Goal: Task Accomplishment & Management: Use online tool/utility

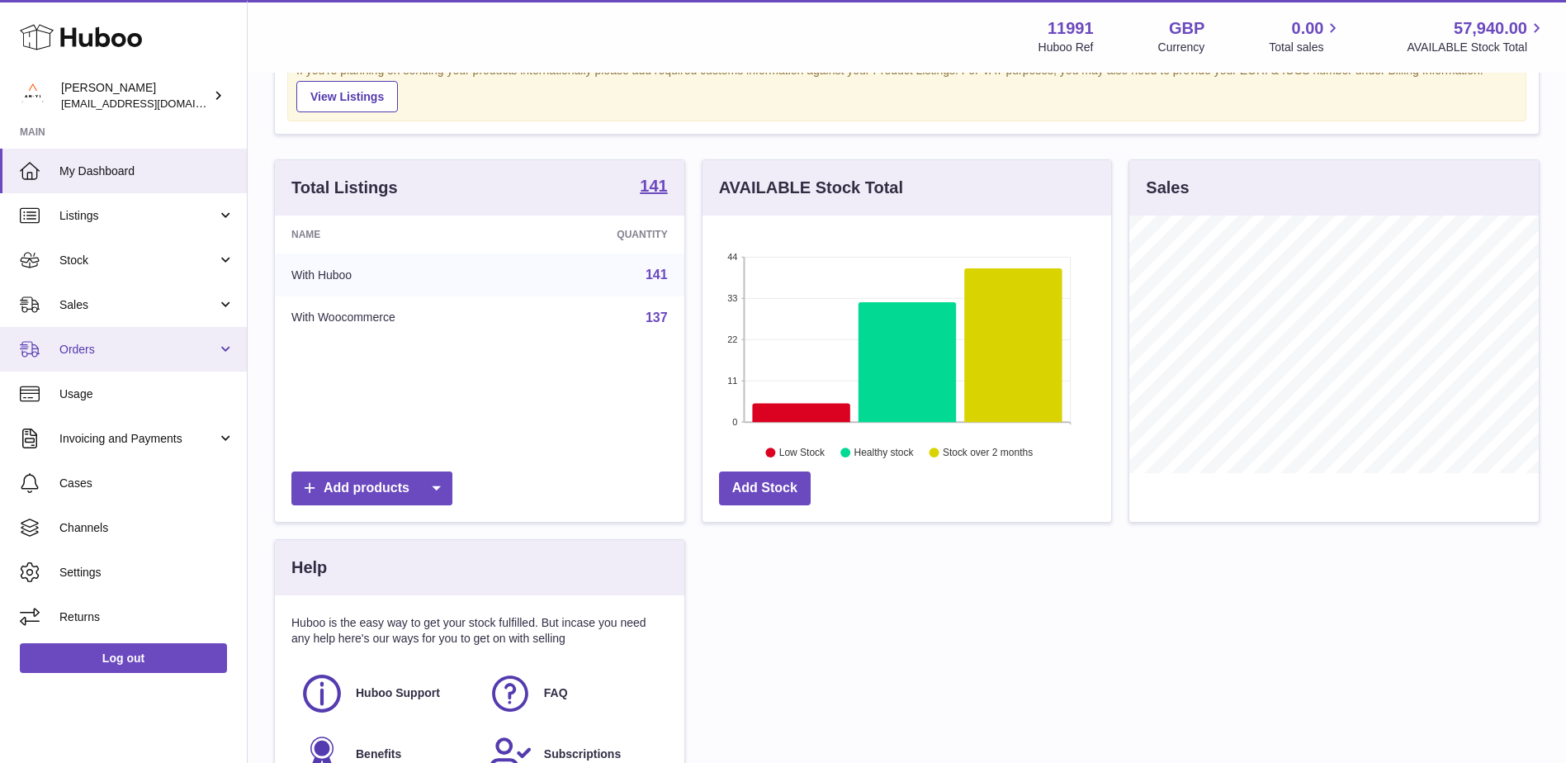
scroll to position [83, 0]
click at [125, 364] on link "Orders" at bounding box center [123, 349] width 247 height 45
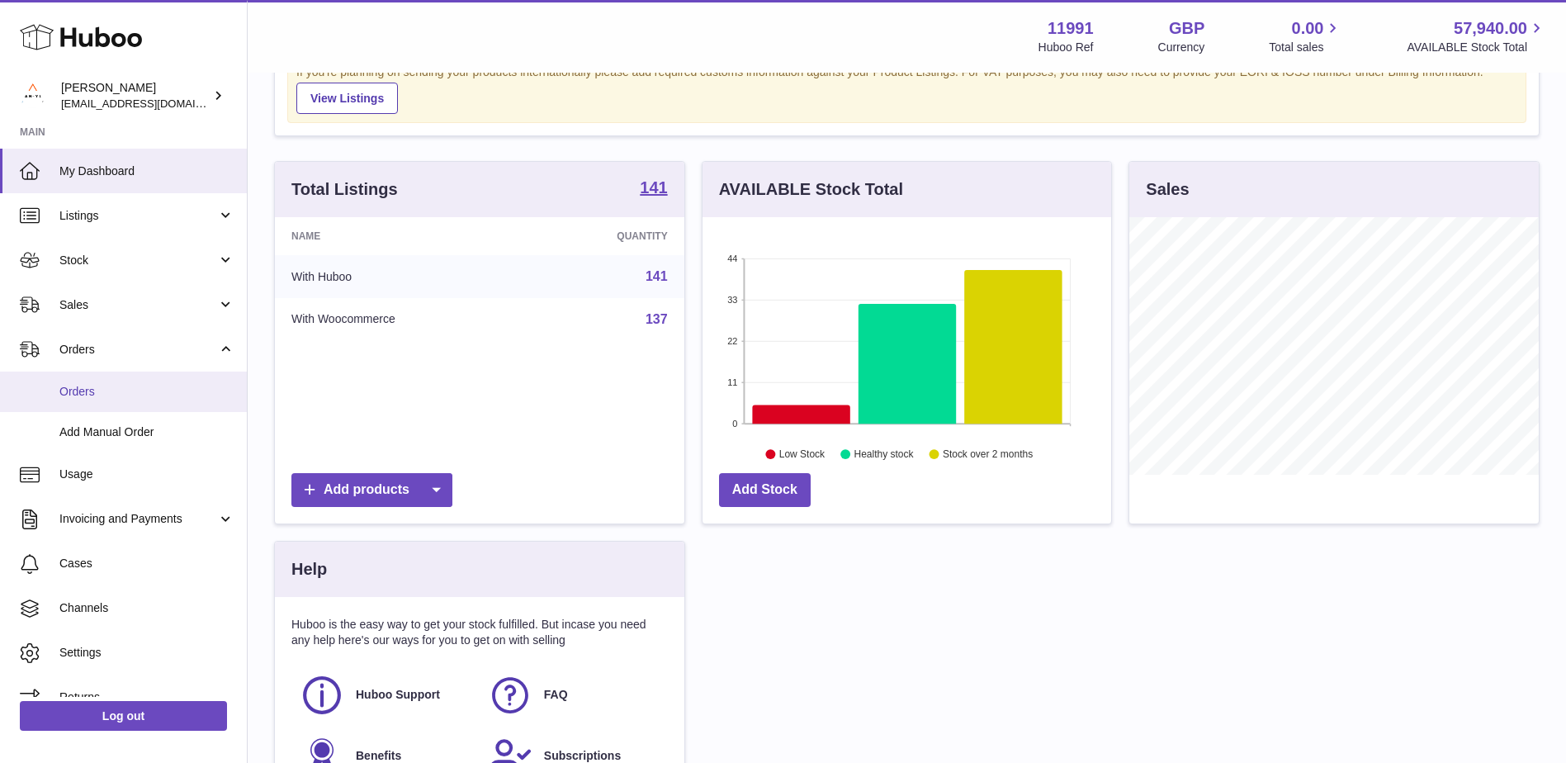
click at [88, 386] on span "Orders" at bounding box center [146, 392] width 175 height 16
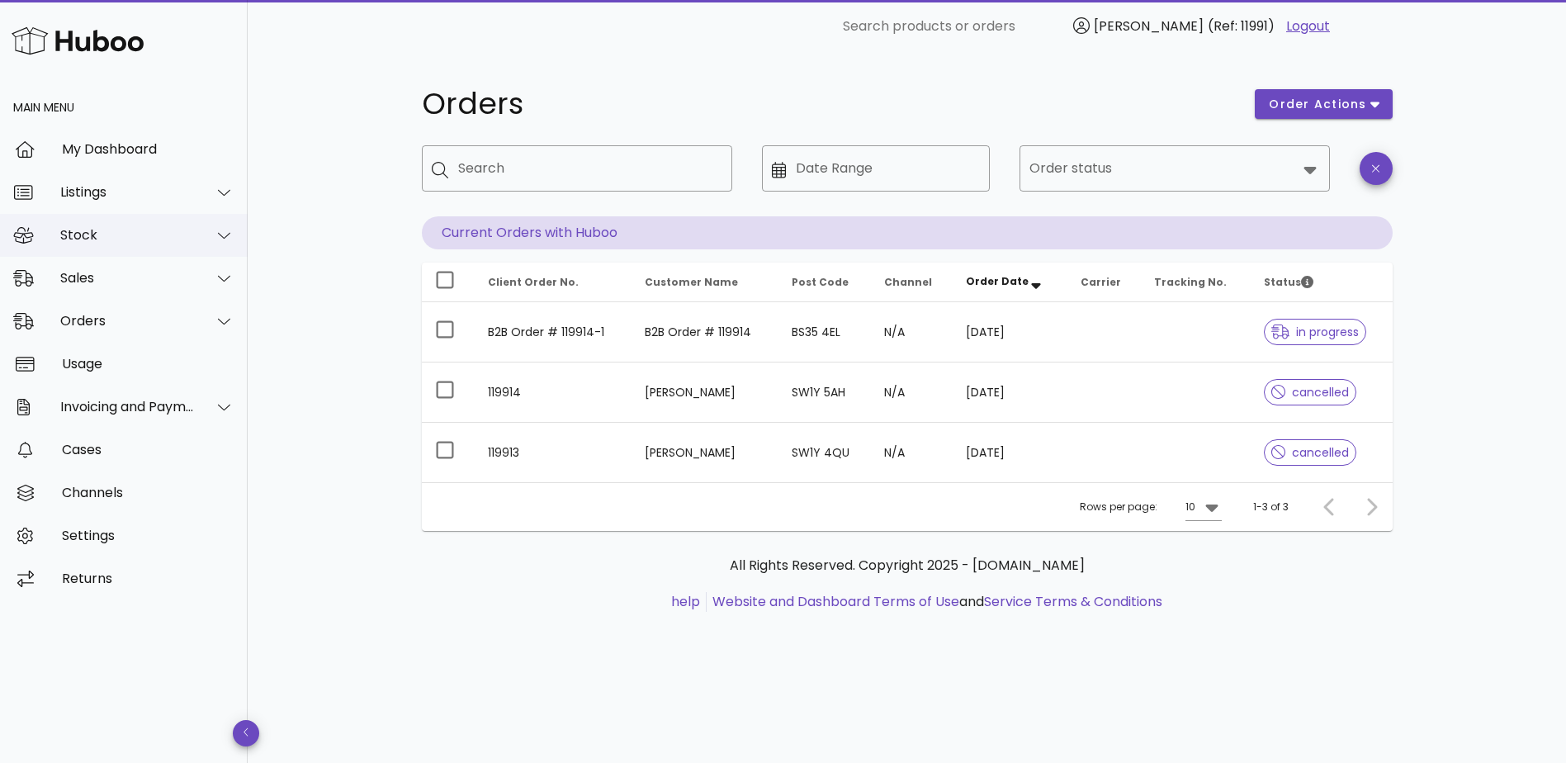
drag, startPoint x: 215, startPoint y: 235, endPoint x: 217, endPoint y: 249, distance: 14.2
click at [215, 234] on div at bounding box center [224, 235] width 21 height 15
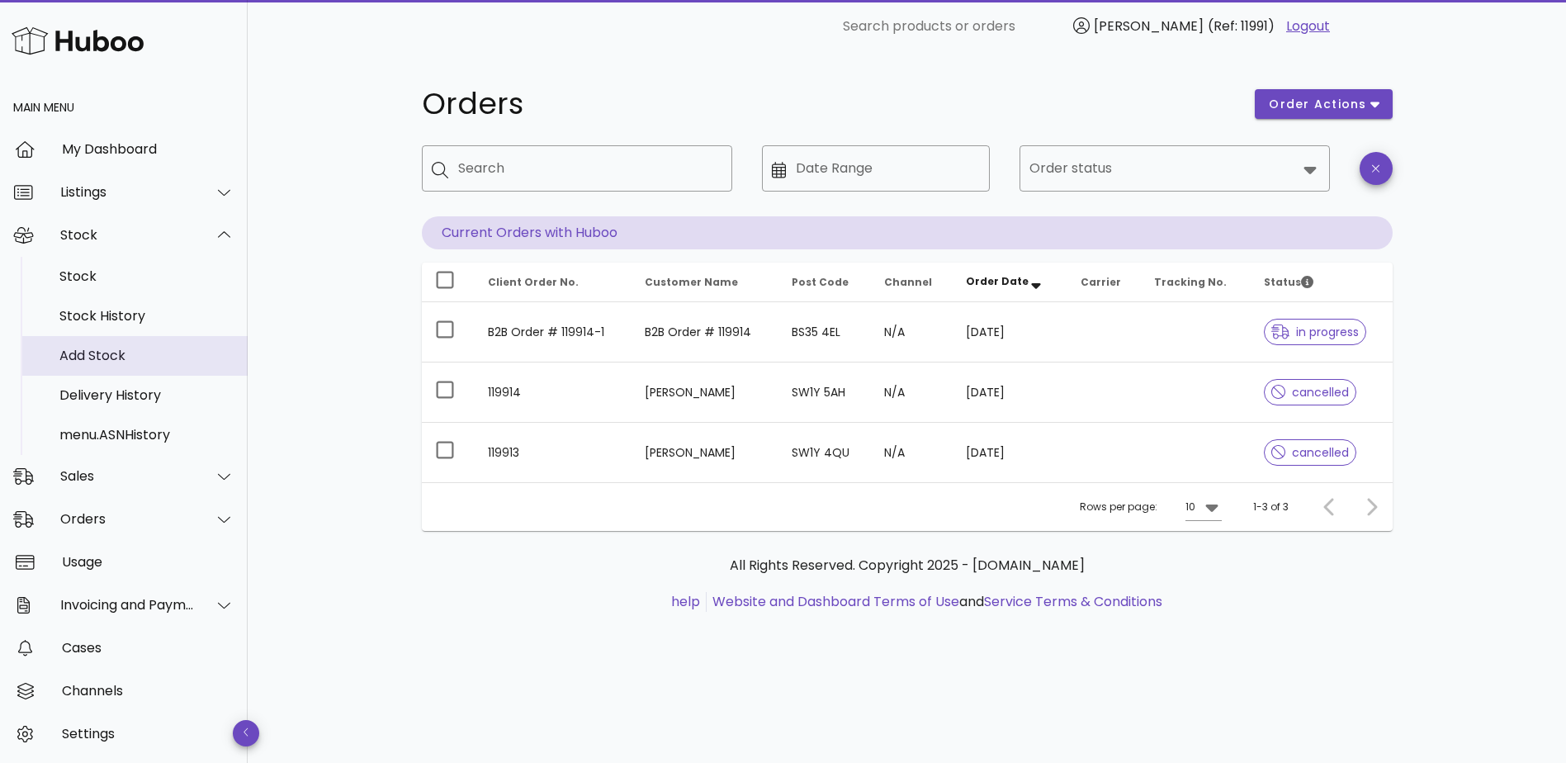
click at [100, 352] on div "Add Stock" at bounding box center [146, 355] width 175 height 16
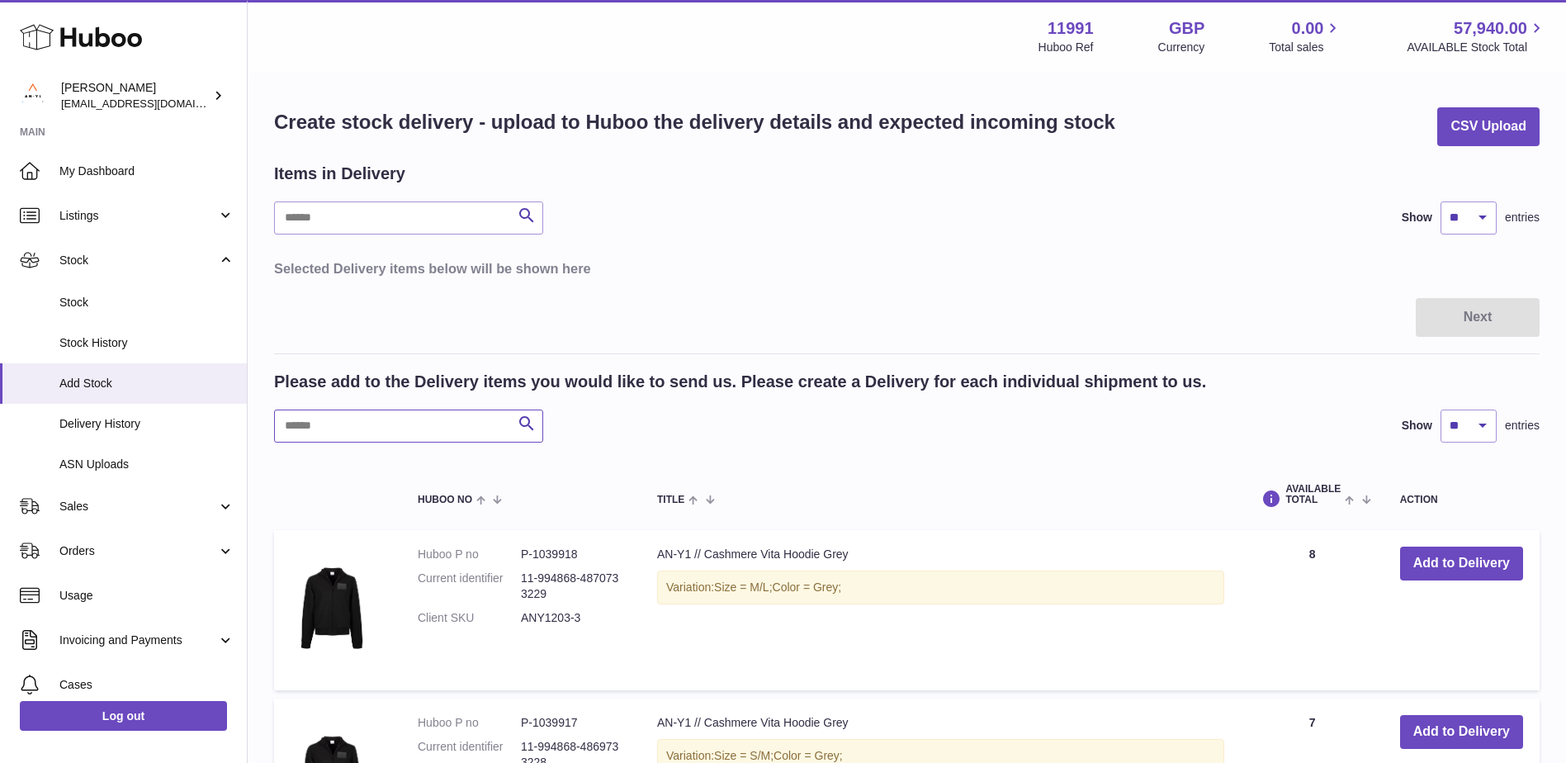
click at [316, 427] on input "text" at bounding box center [408, 425] width 269 height 33
paste input "*******"
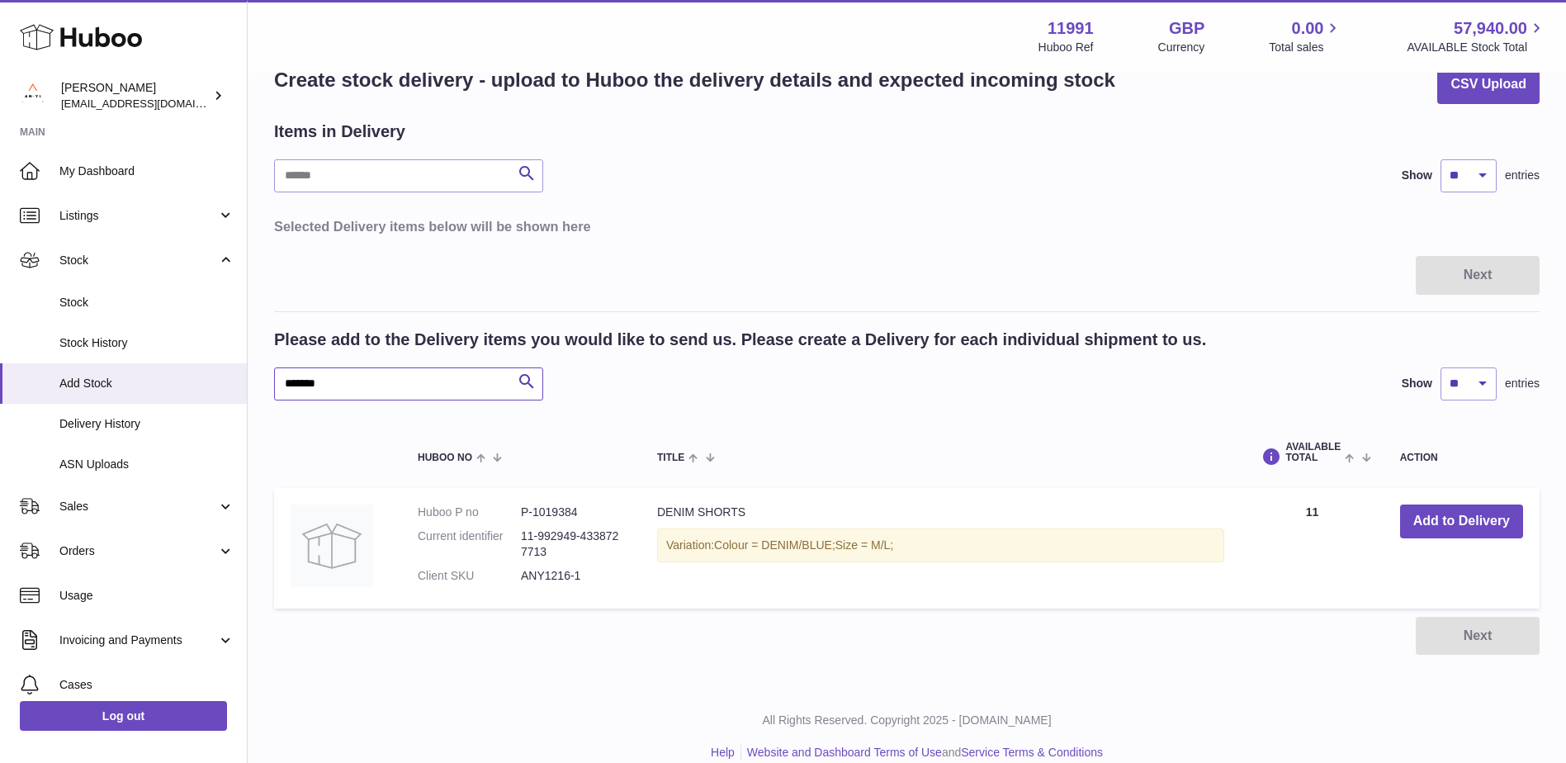
scroll to position [64, 0]
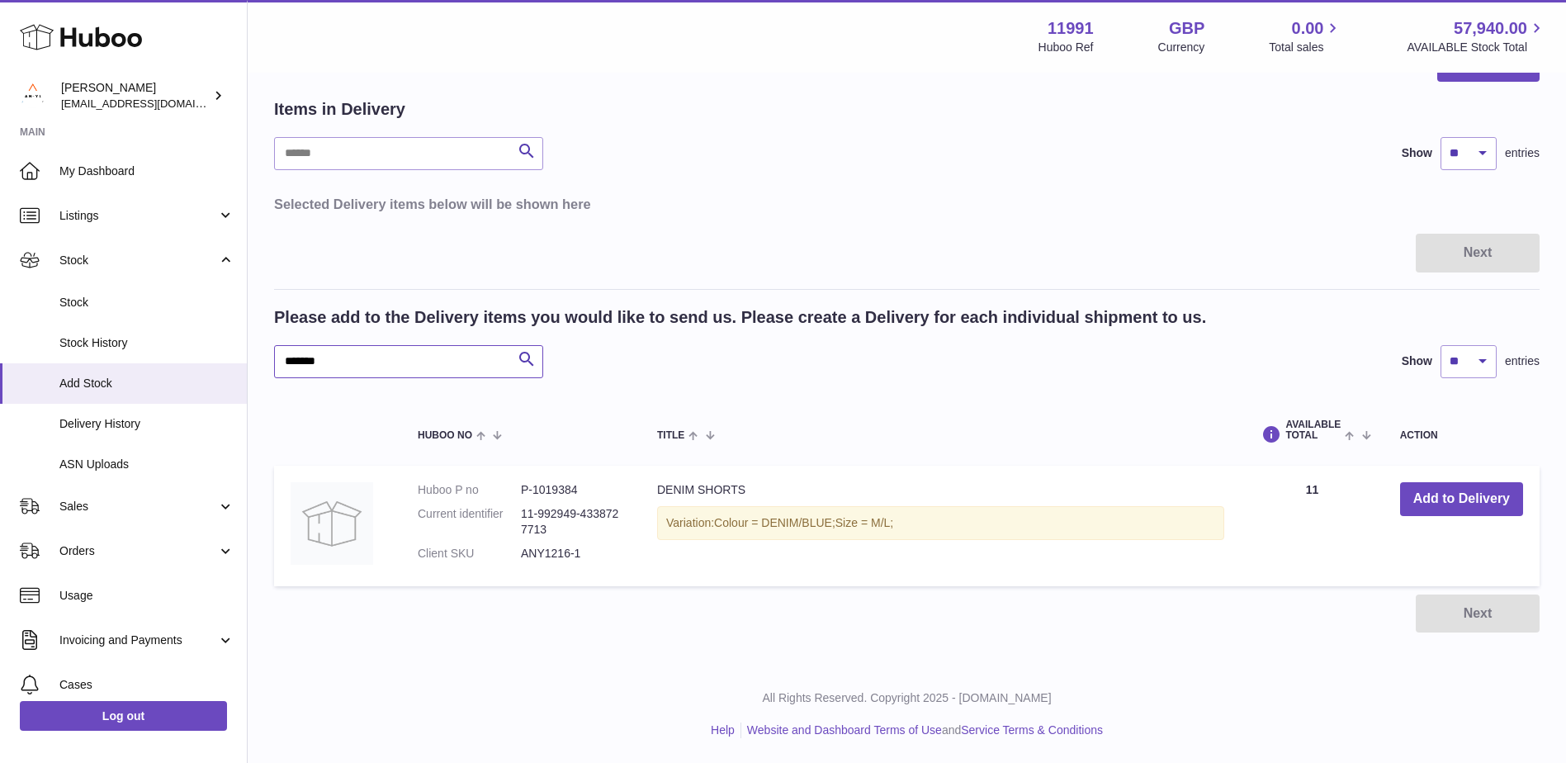
drag, startPoint x: 337, startPoint y: 354, endPoint x: 253, endPoint y: 364, distance: 84.8
click at [253, 364] on div "Create stock delivery - upload to Huboo the delivery details and expected incom…" at bounding box center [907, 337] width 1318 height 655
paste input "text"
type input "*******"
drag, startPoint x: 361, startPoint y: 355, endPoint x: 281, endPoint y: 362, distance: 80.3
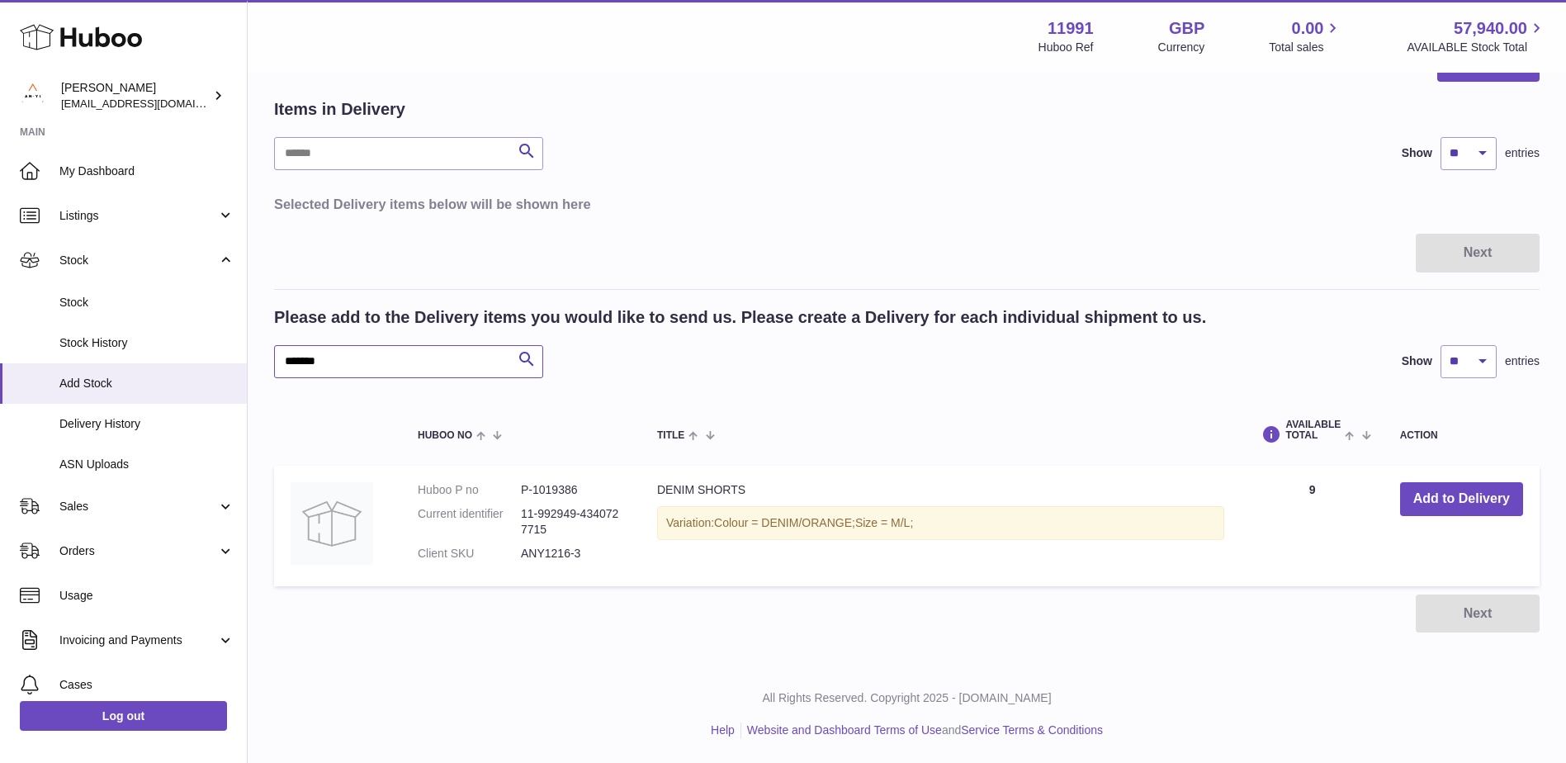
click at [281, 362] on input "*******" at bounding box center [408, 361] width 269 height 33
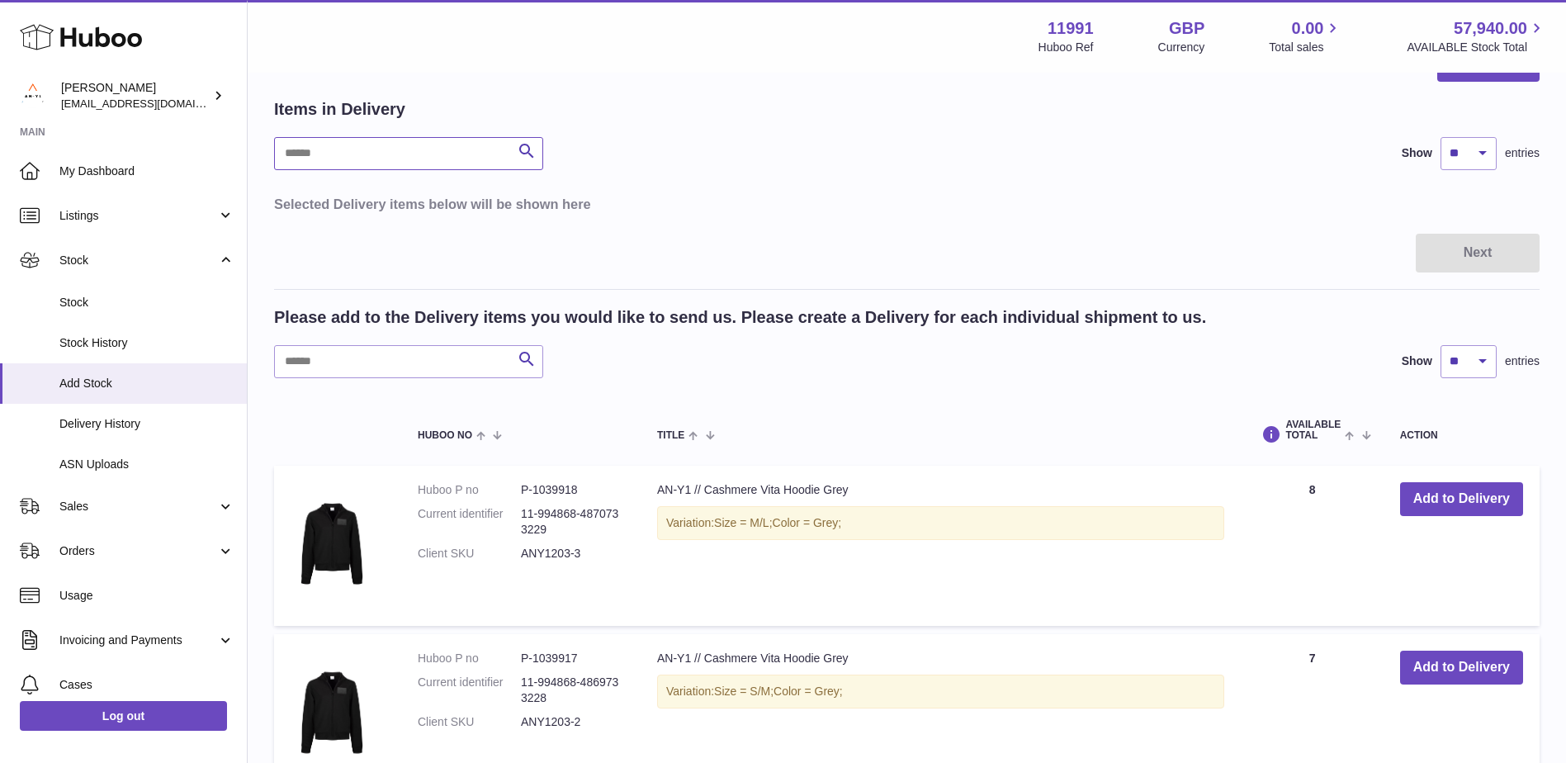
click at [319, 154] on input "text" at bounding box center [408, 153] width 269 height 33
click at [302, 359] on input "text" at bounding box center [408, 361] width 269 height 33
paste input "*******"
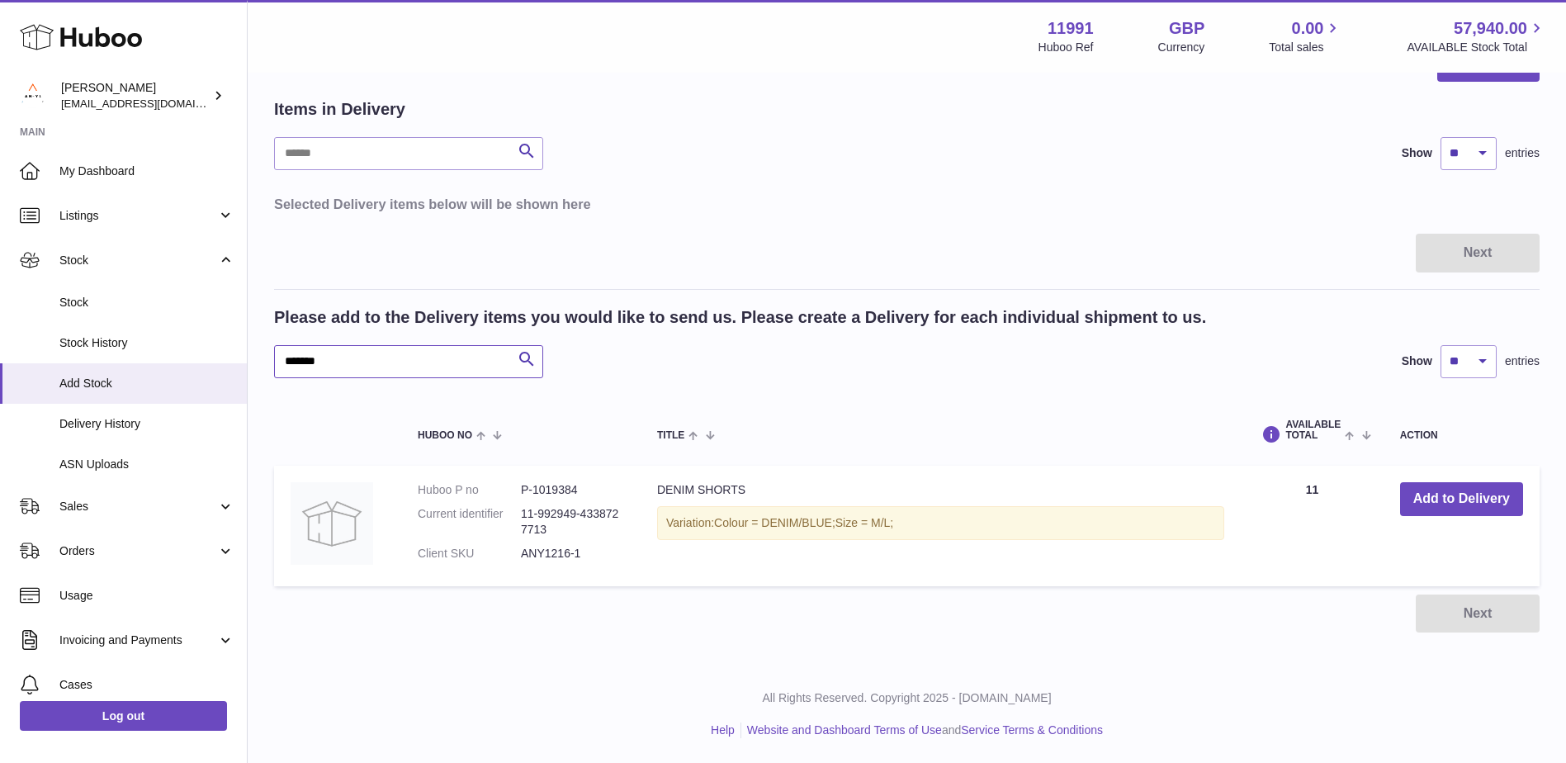
drag, startPoint x: 342, startPoint y: 357, endPoint x: 281, endPoint y: 362, distance: 60.4
click at [281, 362] on input "*******" at bounding box center [408, 361] width 269 height 33
paste input "text"
drag, startPoint x: 337, startPoint y: 361, endPoint x: 267, endPoint y: 361, distance: 70.2
click at [267, 361] on div "Create stock delivery - upload to Huboo the delivery details and expected incom…" at bounding box center [907, 337] width 1318 height 655
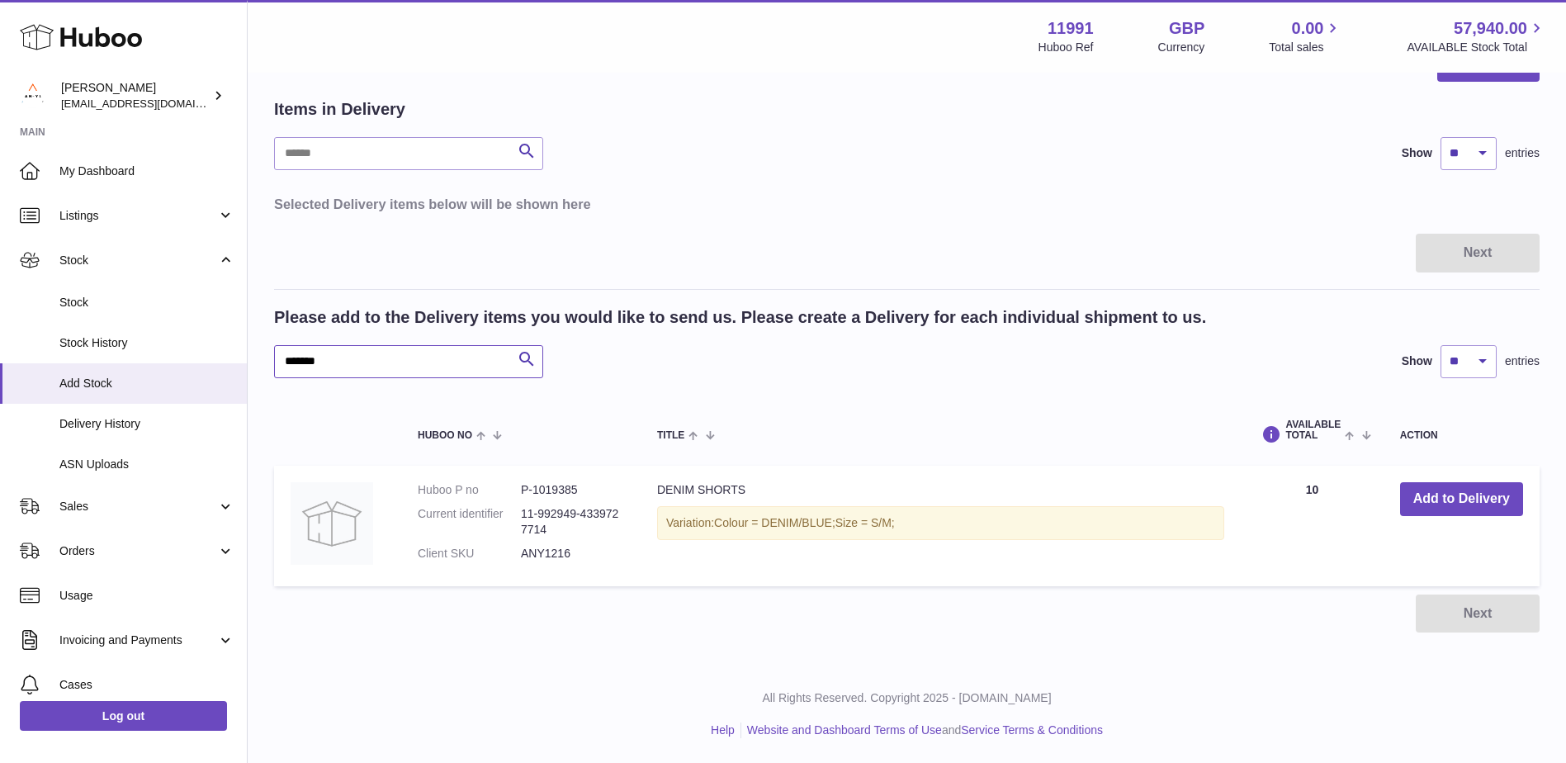
paste input "text"
drag, startPoint x: 339, startPoint y: 364, endPoint x: 256, endPoint y: 361, distance: 83.4
click at [256, 361] on div "Create stock delivery - upload to Huboo the delivery details and expected incom…" at bounding box center [907, 337] width 1318 height 655
paste input "text"
drag, startPoint x: 328, startPoint y: 363, endPoint x: 304, endPoint y: 364, distance: 24.0
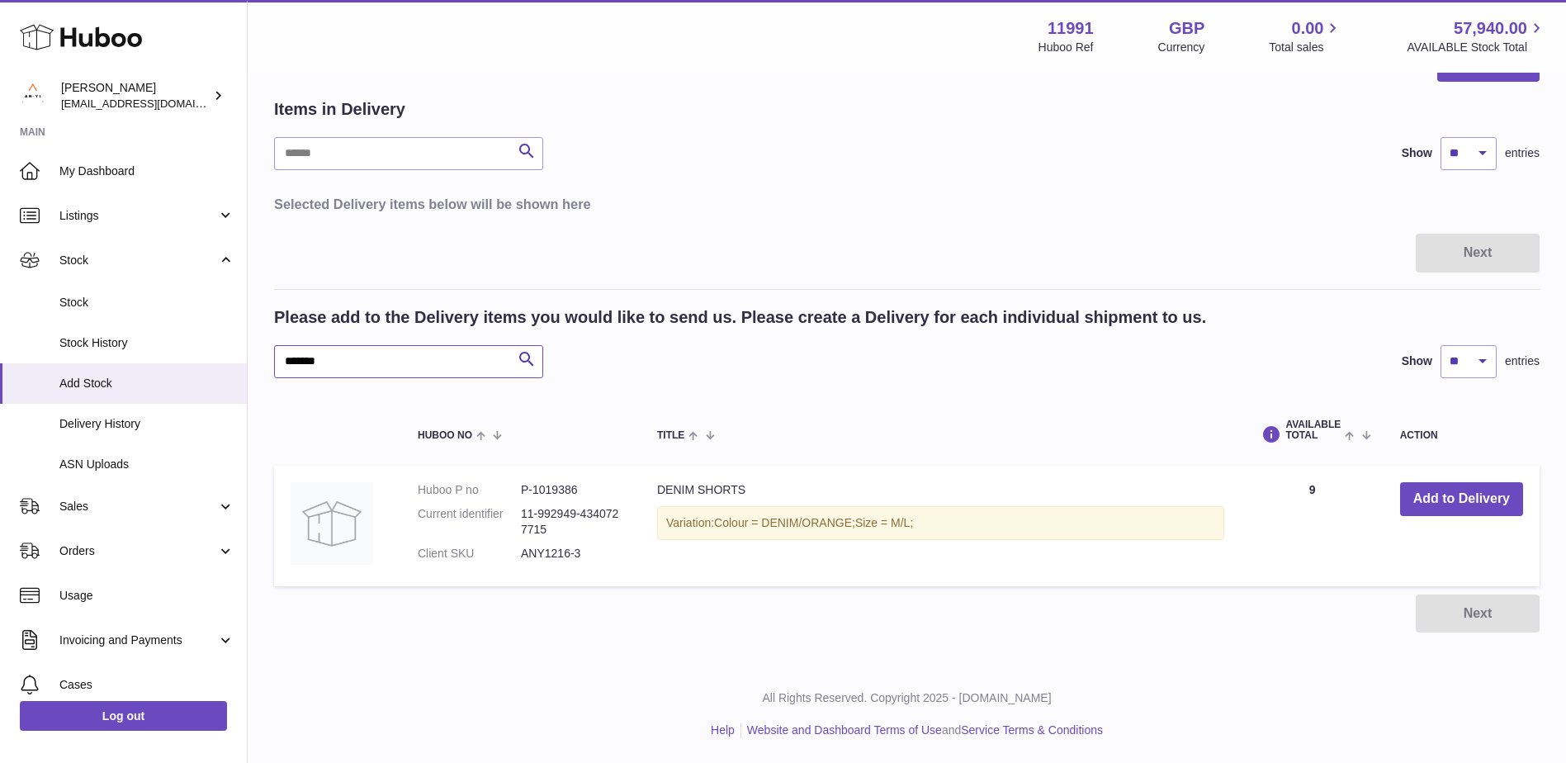
click at [263, 366] on div "Create stock delivery - upload to Huboo the delivery details and expected incom…" at bounding box center [907, 337] width 1318 height 655
paste input "**********"
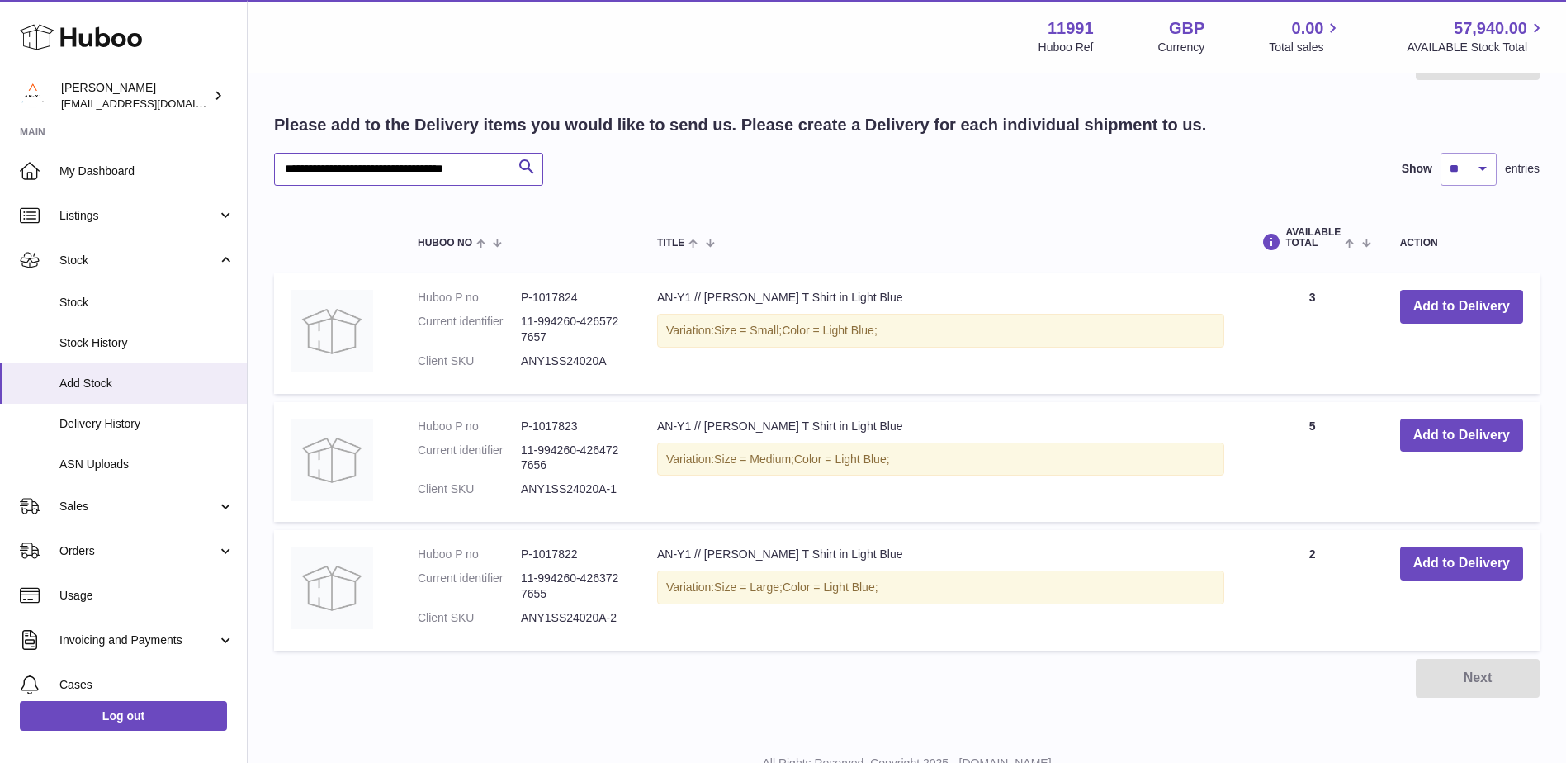
scroll to position [147, 0]
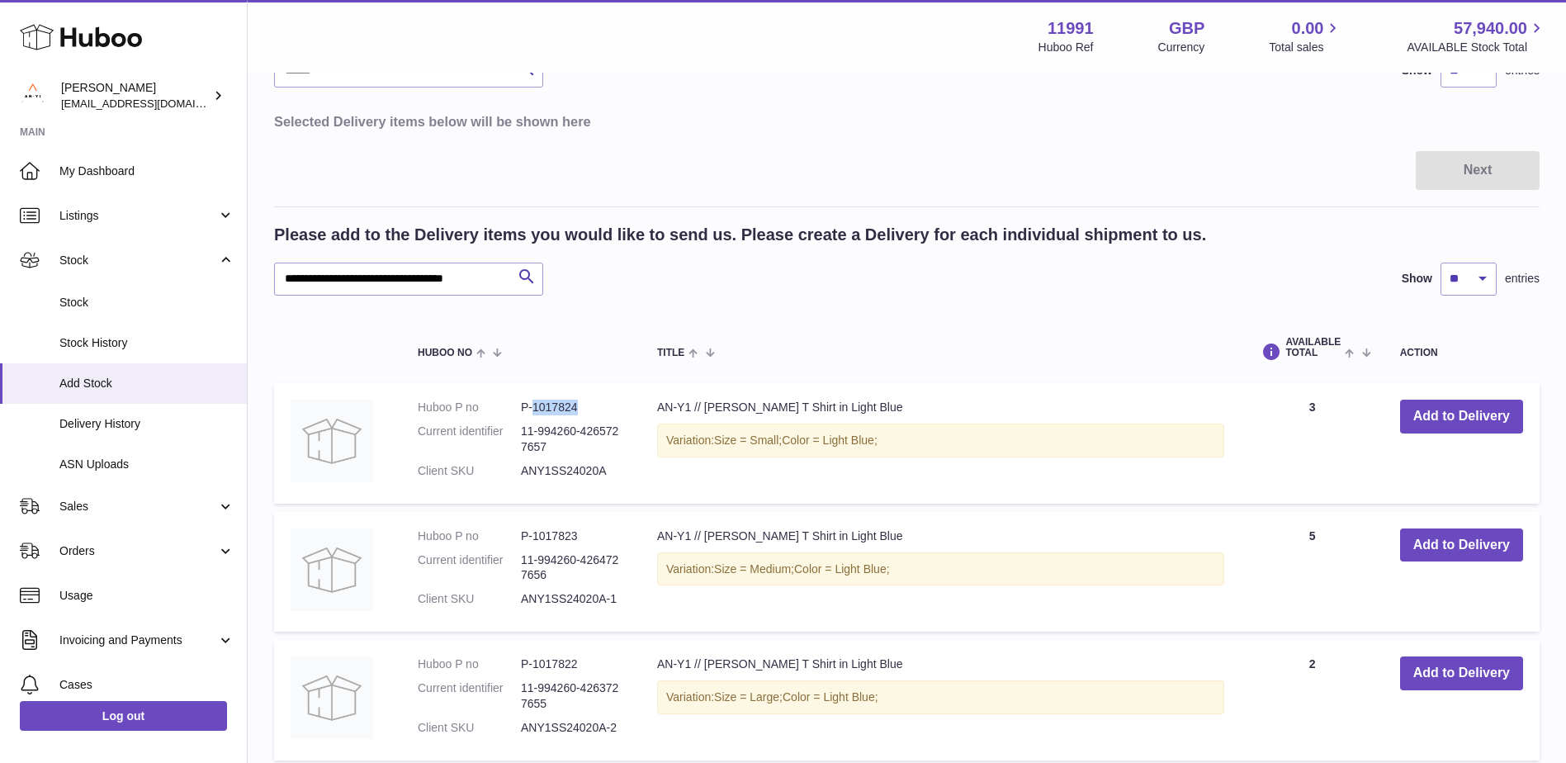
drag, startPoint x: 582, startPoint y: 409, endPoint x: 534, endPoint y: 409, distance: 47.9
click at [534, 409] on dd "P-1017824" at bounding box center [572, 407] width 103 height 16
copy dd "1017824"
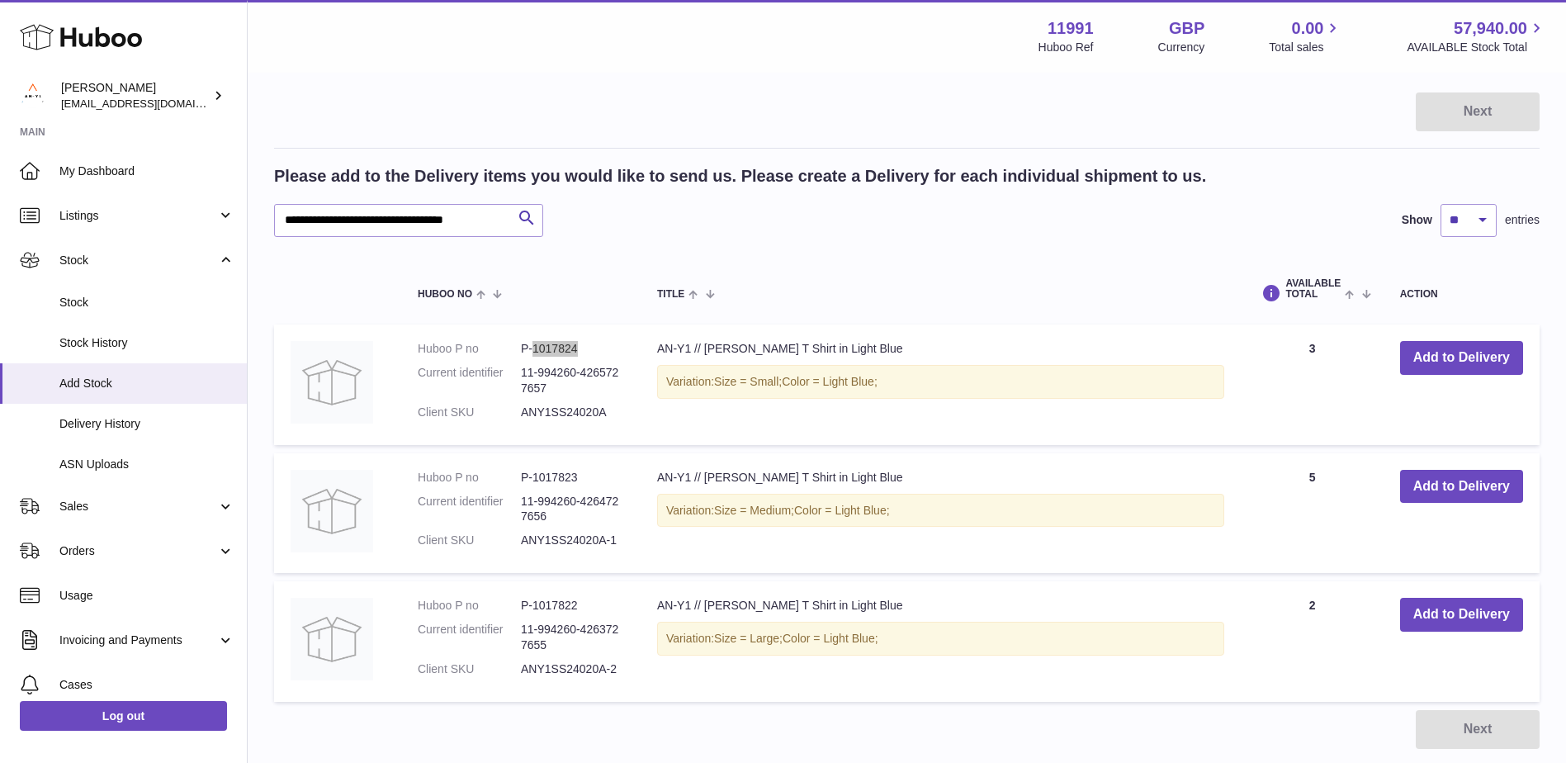
scroll to position [229, 0]
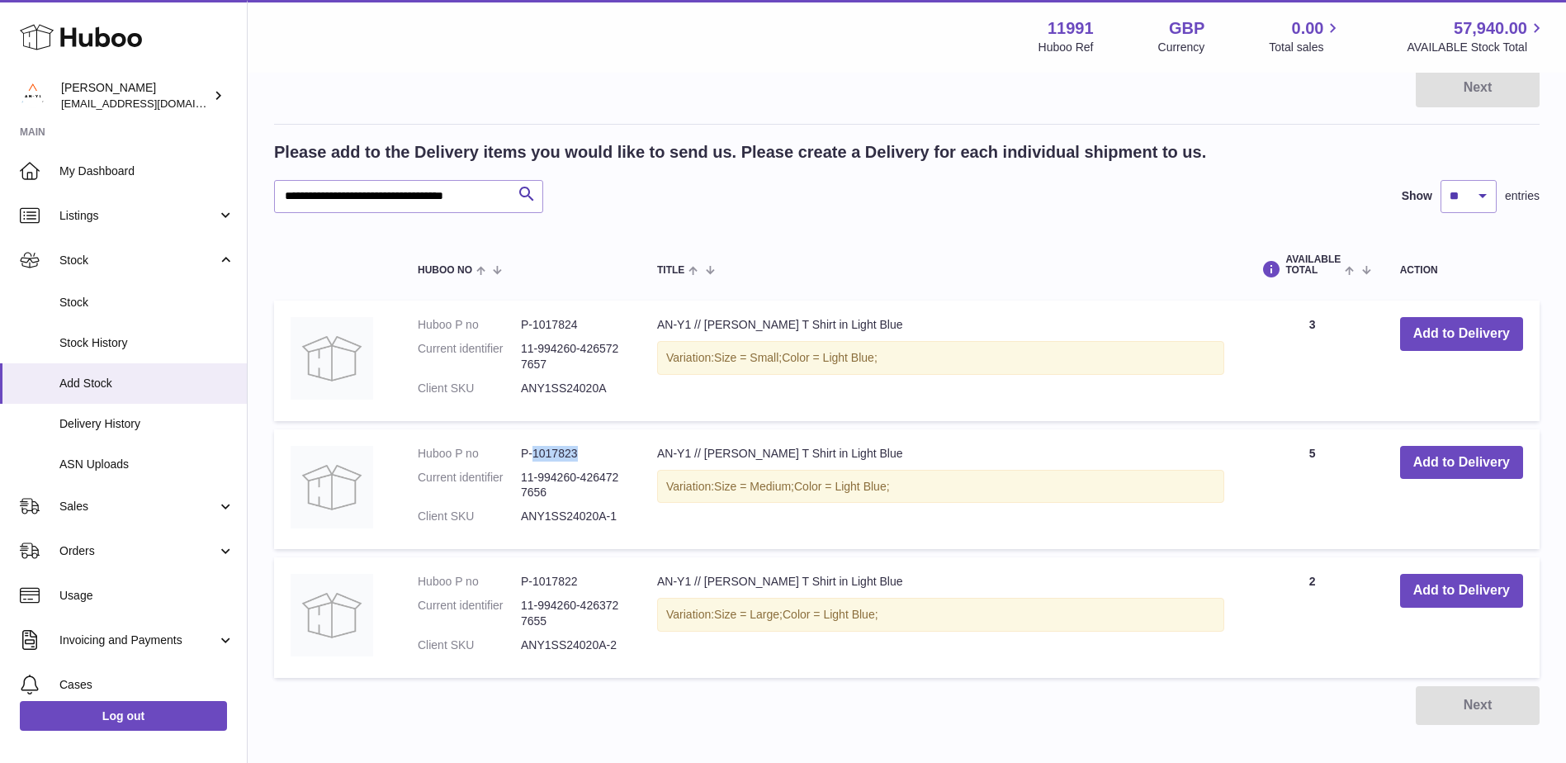
drag, startPoint x: 579, startPoint y: 451, endPoint x: 533, endPoint y: 454, distance: 46.3
click at [533, 454] on dd "P-1017823" at bounding box center [572, 454] width 103 height 16
copy dd "1017823"
click at [575, 586] on dd "P-1017822" at bounding box center [572, 582] width 103 height 16
drag, startPoint x: 576, startPoint y: 579, endPoint x: 534, endPoint y: 579, distance: 42.1
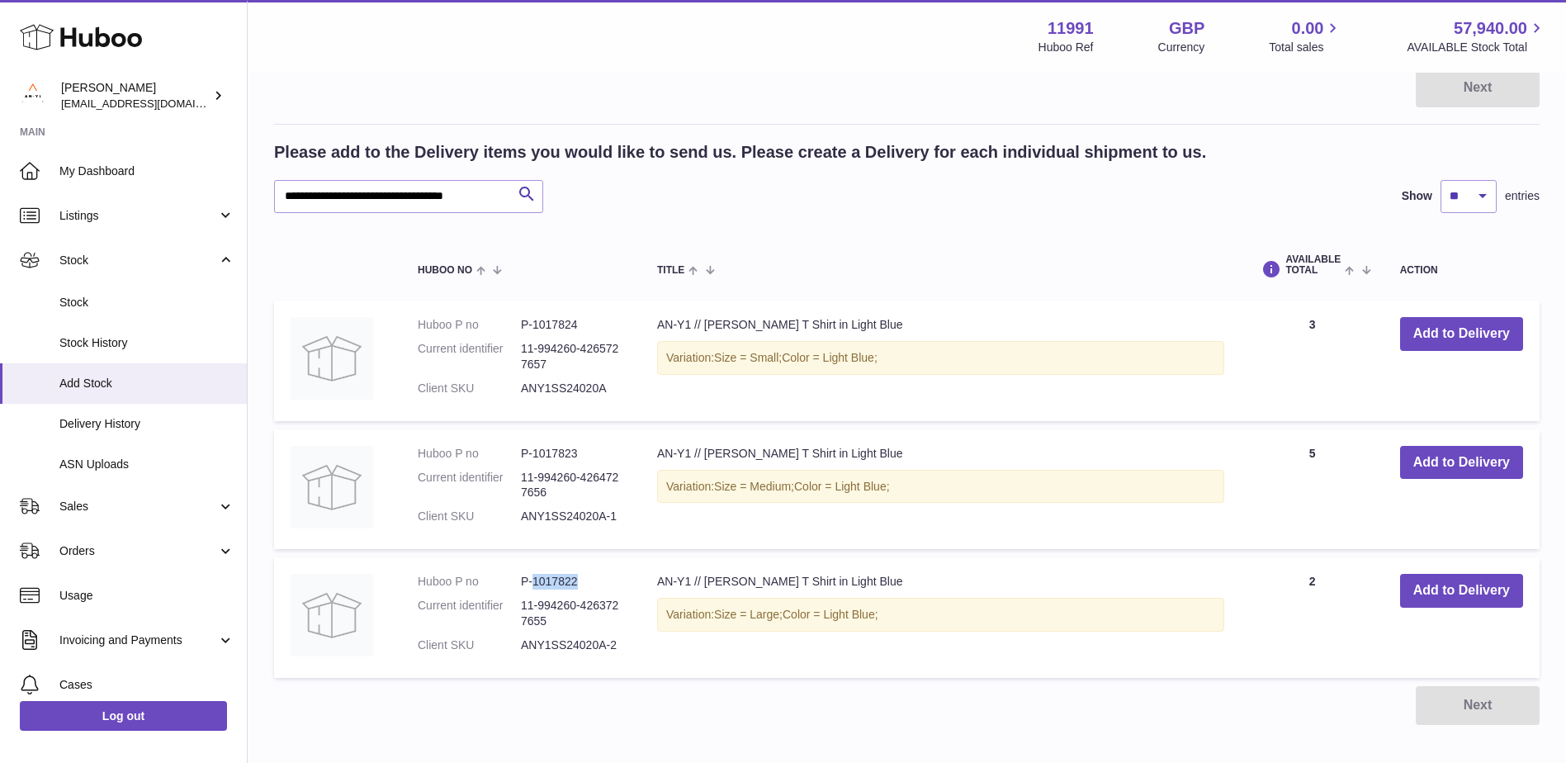
click at [534, 579] on dd "P-1017822" at bounding box center [572, 582] width 103 height 16
copy dd "1017822"
click at [887, 249] on th "Title" at bounding box center [940, 265] width 600 height 54
drag, startPoint x: 476, startPoint y: 195, endPoint x: 267, endPoint y: 198, distance: 209.7
click at [267, 198] on div "**********" at bounding box center [907, 301] width 1318 height 913
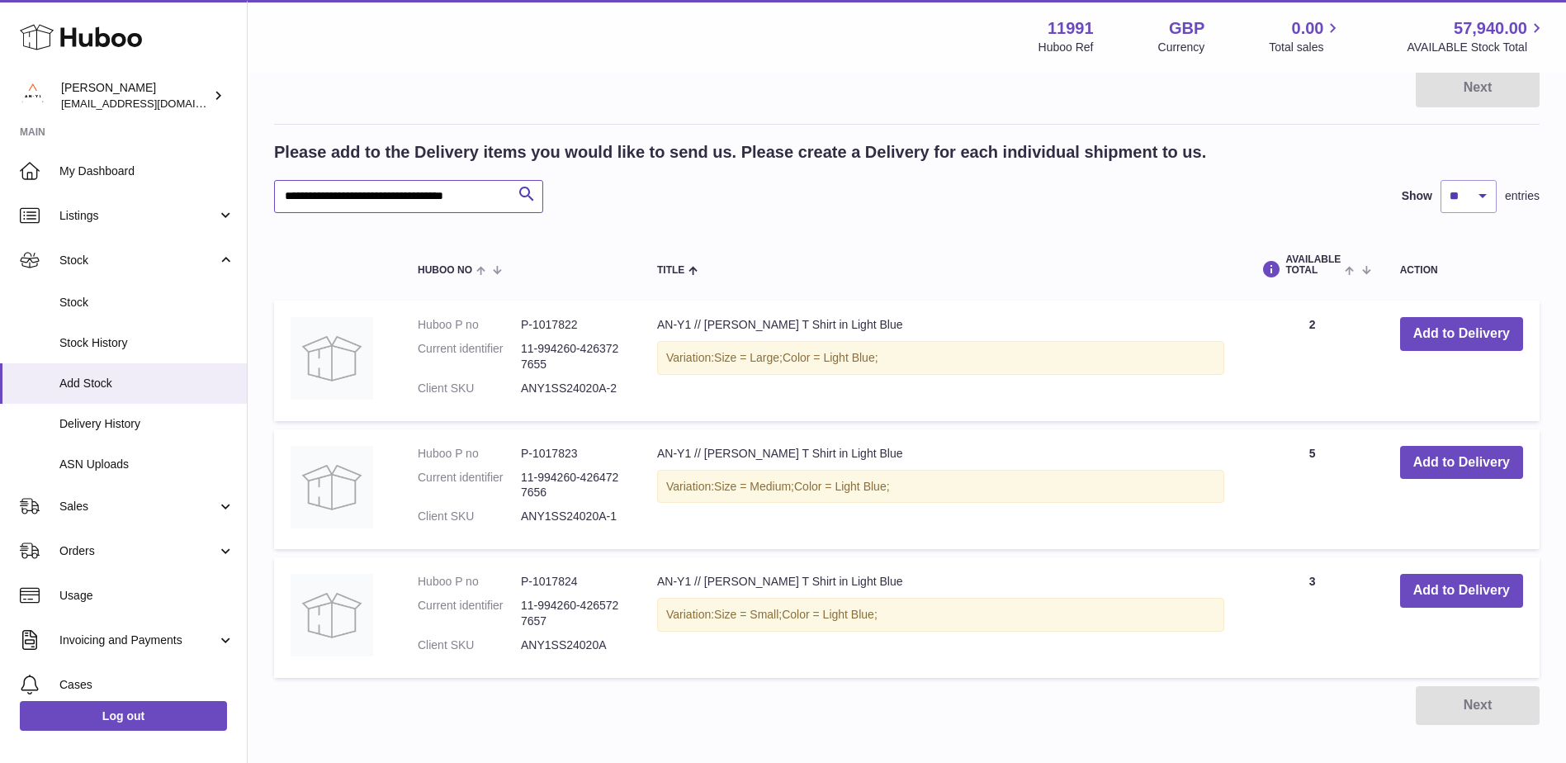
paste input "text"
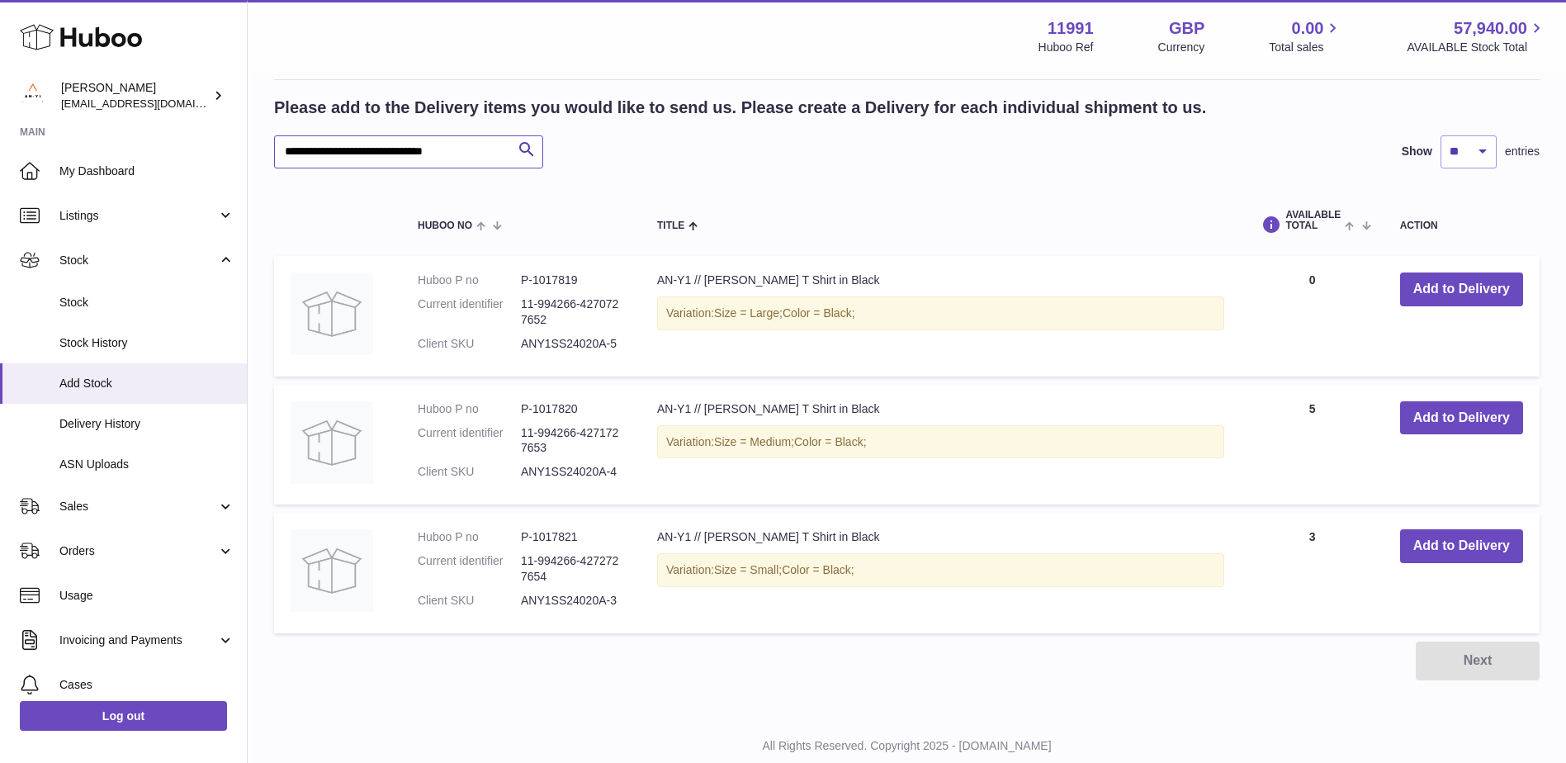
scroll to position [312, 0]
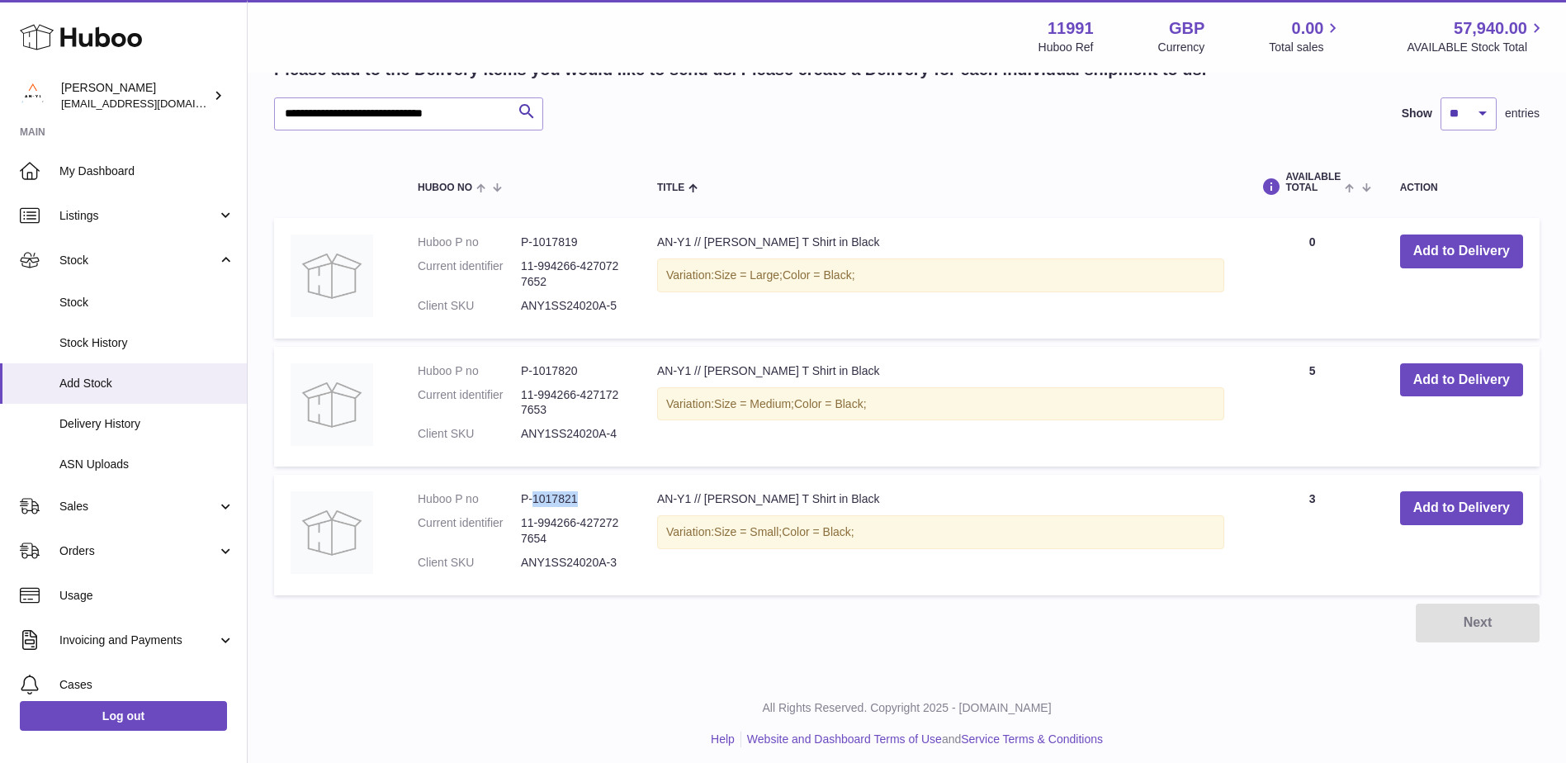
drag, startPoint x: 579, startPoint y: 494, endPoint x: 534, endPoint y: 496, distance: 44.6
click at [534, 496] on dd "P-1017821" at bounding box center [572, 499] width 103 height 16
copy dd "1017821"
click at [854, 532] on span "Color = Black;" at bounding box center [818, 531] width 73 height 13
click at [849, 532] on span "Color = Black;" at bounding box center [818, 531] width 73 height 13
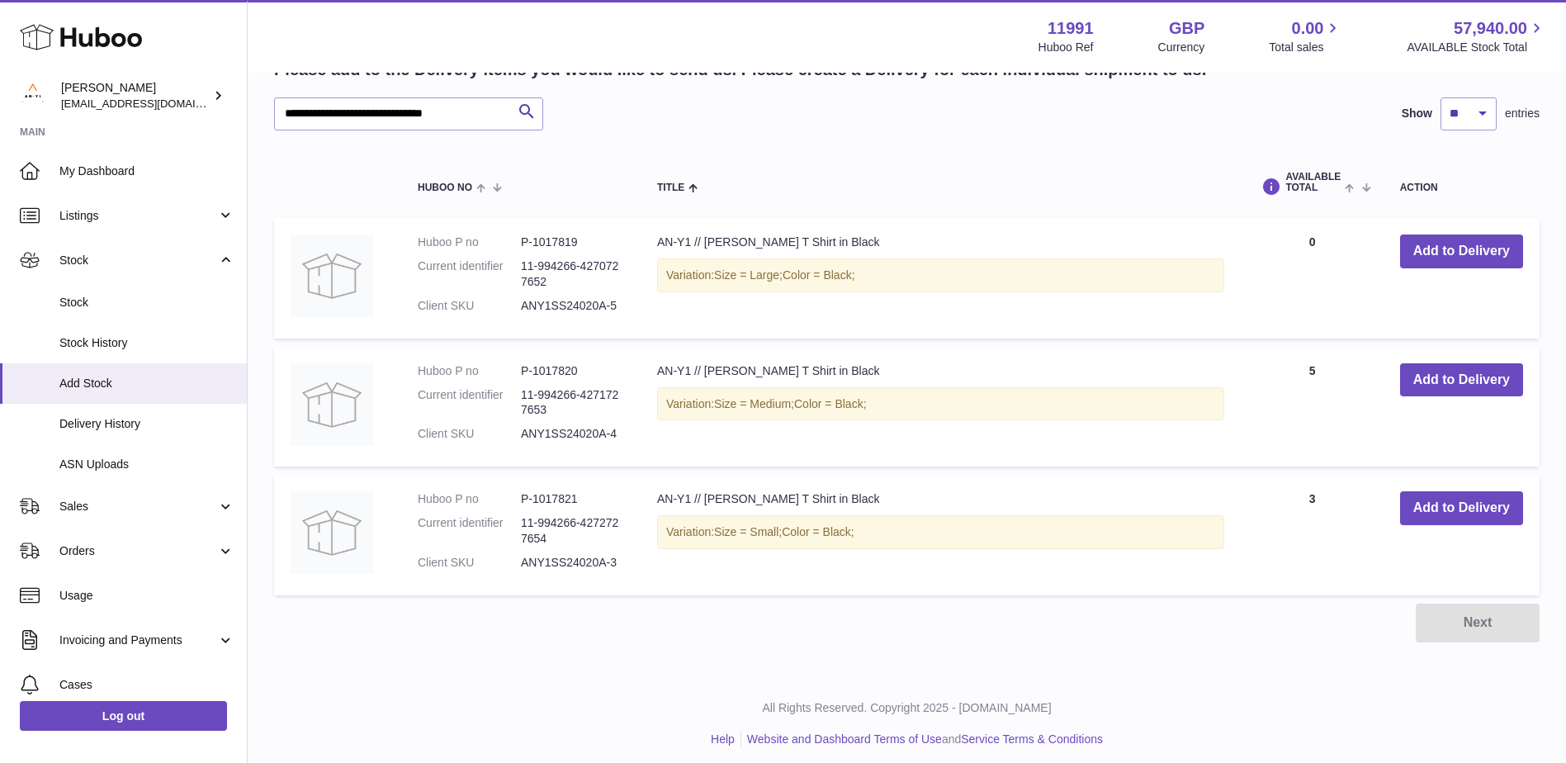
click at [854, 532] on span "Color = Black;" at bounding box center [818, 531] width 73 height 13
click at [862, 532] on div "Variation: Size = Small; Color = Black;" at bounding box center [940, 532] width 567 height 34
click at [854, 532] on span "Color = Black;" at bounding box center [818, 531] width 73 height 13
drag, startPoint x: 855, startPoint y: 532, endPoint x: 846, endPoint y: 532, distance: 9.1
click at [846, 532] on span "Color = Black;" at bounding box center [818, 531] width 73 height 13
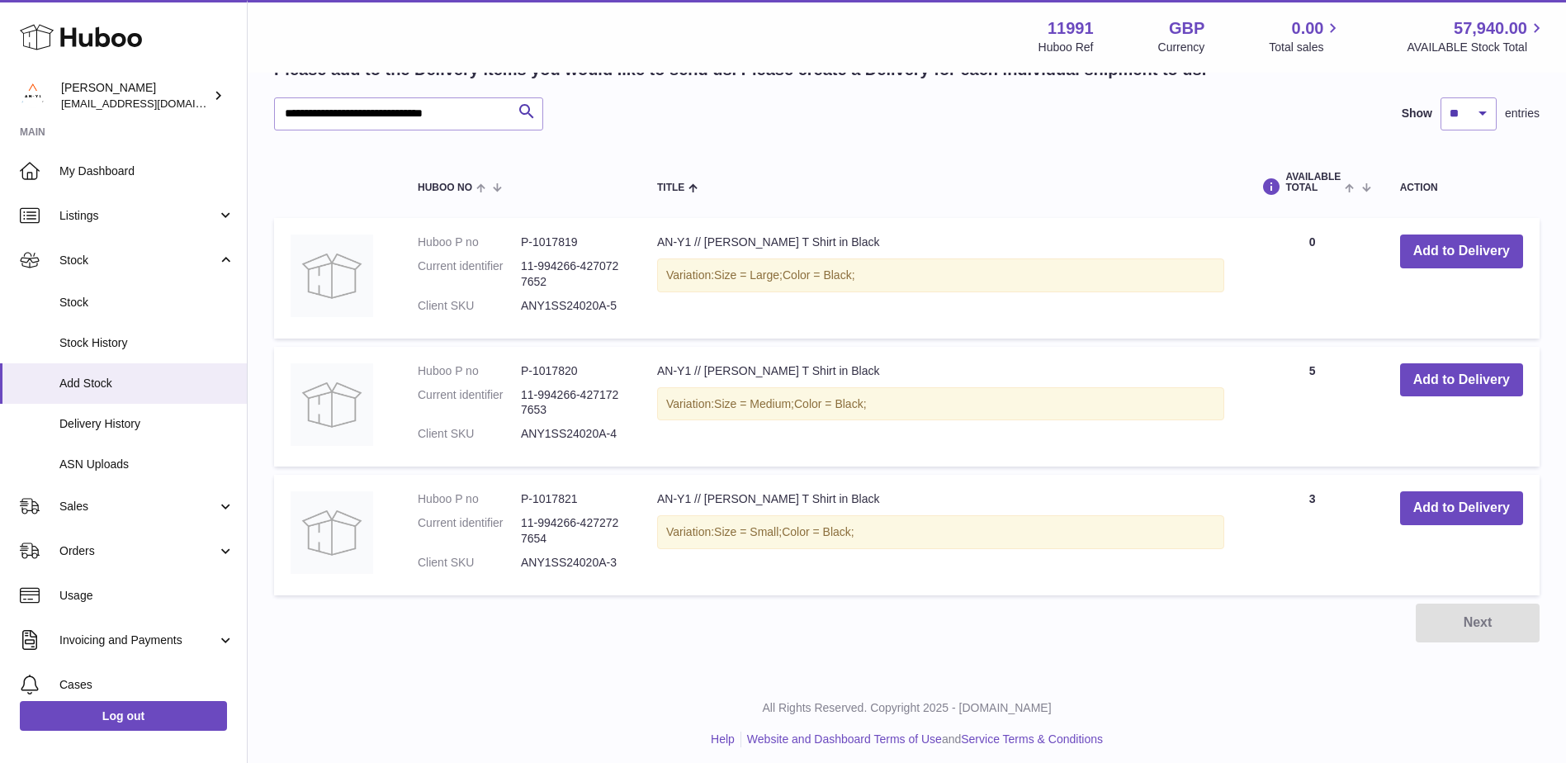
click at [838, 532] on span "Color = Black;" at bounding box center [818, 531] width 73 height 13
click at [829, 533] on span "Color = Black;" at bounding box center [818, 531] width 73 height 13
drag, startPoint x: 584, startPoint y: 369, endPoint x: 534, endPoint y: 374, distance: 50.6
click at [534, 374] on dd "P-1017820" at bounding box center [572, 371] width 103 height 16
copy dd "1017820"
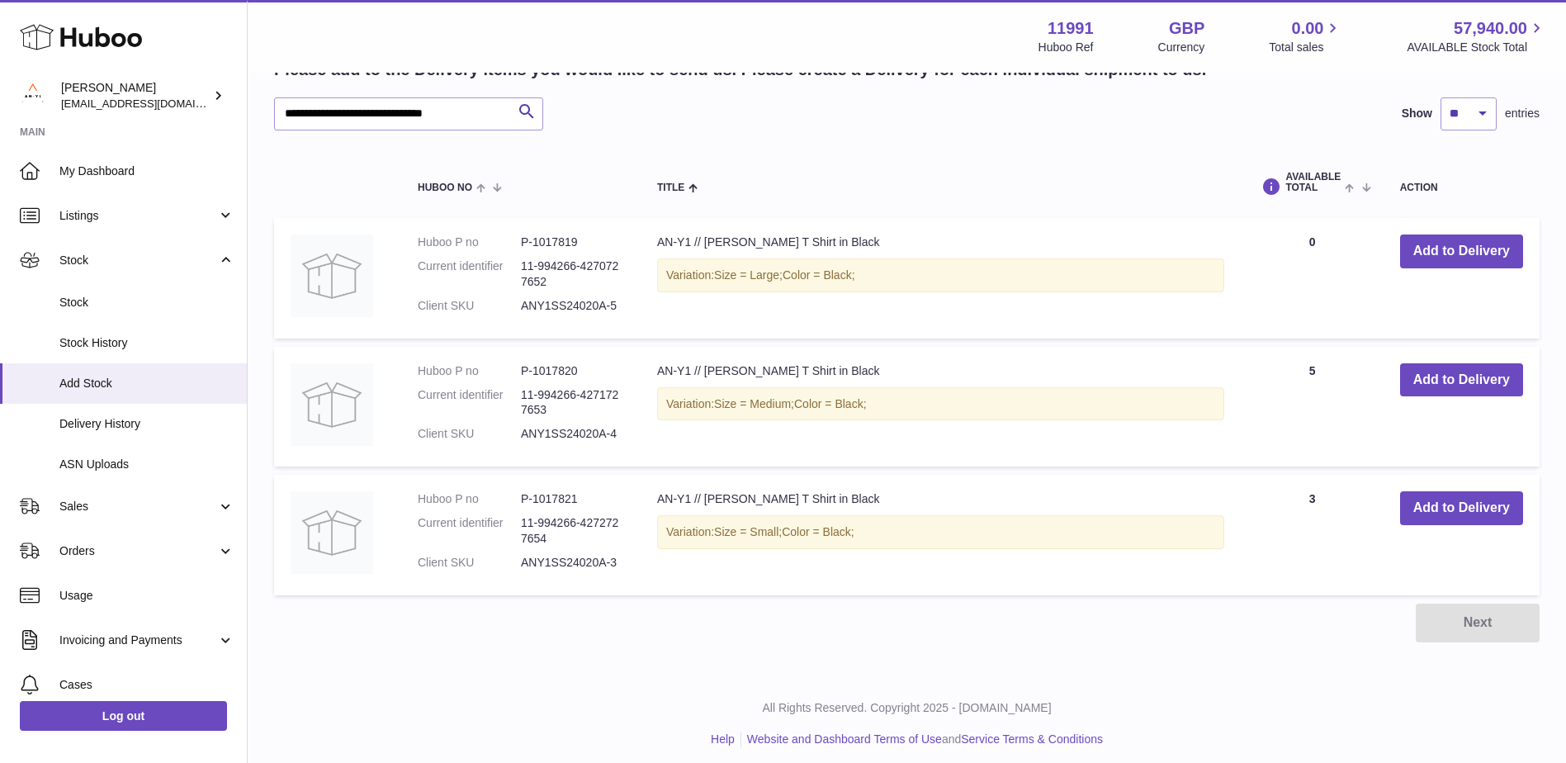
click at [573, 241] on dd "P-1017819" at bounding box center [572, 242] width 103 height 16
drag, startPoint x: 581, startPoint y: 240, endPoint x: 534, endPoint y: 241, distance: 47.1
click at [534, 241] on dd "P-1017819" at bounding box center [572, 242] width 103 height 16
copy dd "1017819"
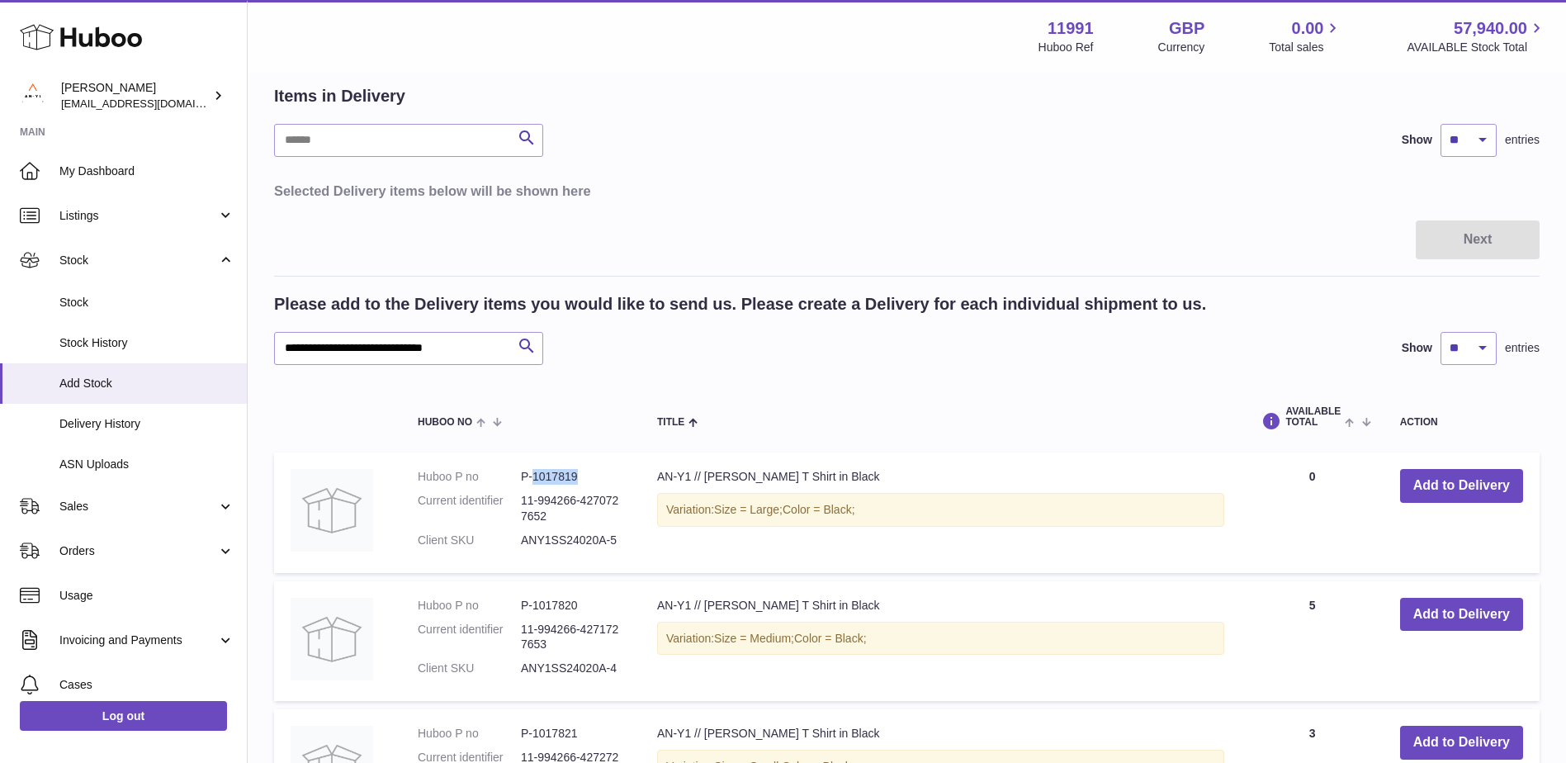
scroll to position [0, 0]
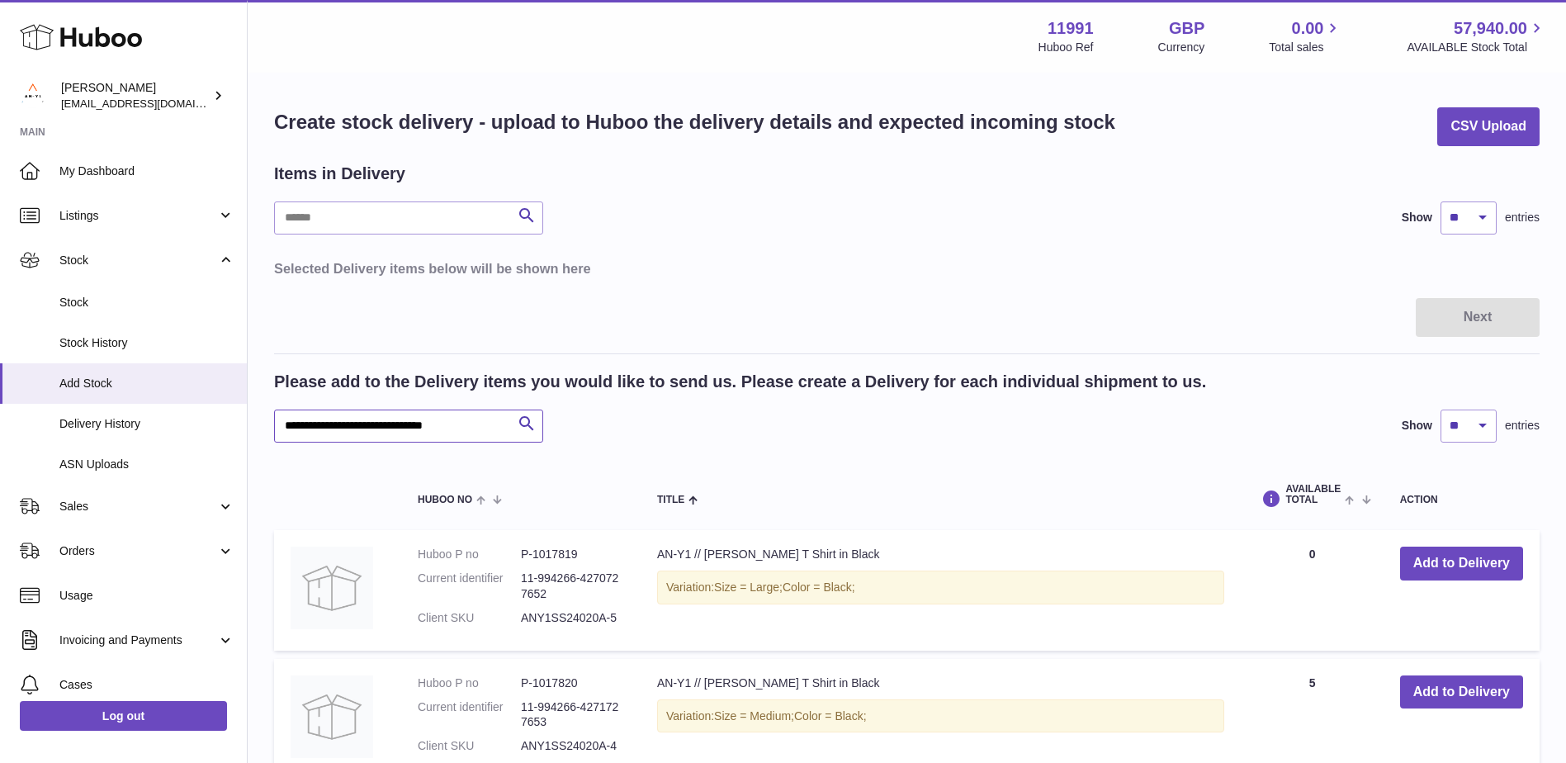
drag, startPoint x: 428, startPoint y: 425, endPoint x: 279, endPoint y: 430, distance: 148.7
click at [279, 430] on input "**********" at bounding box center [408, 425] width 269 height 33
paste input "****"
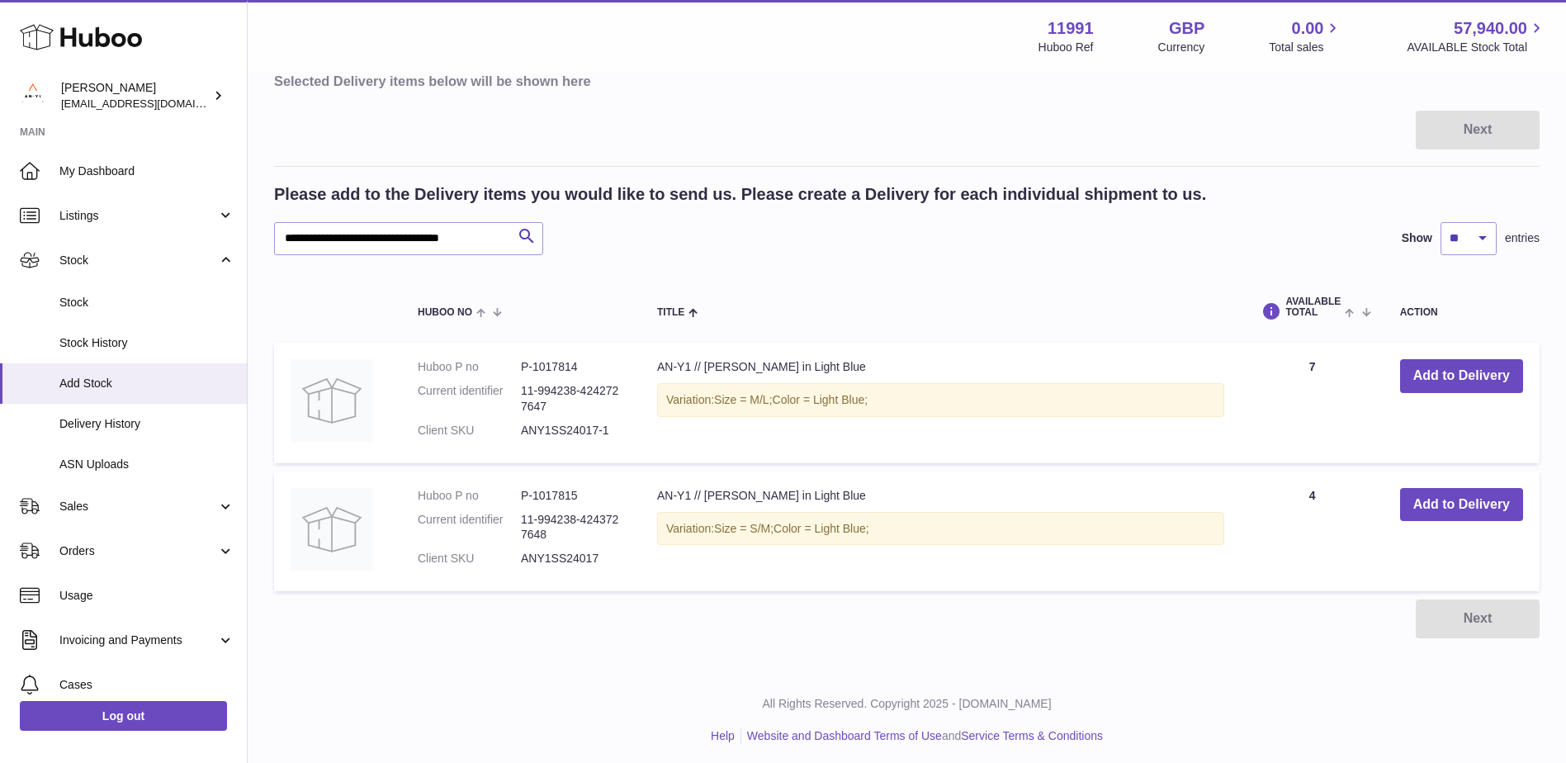
scroll to position [193, 0]
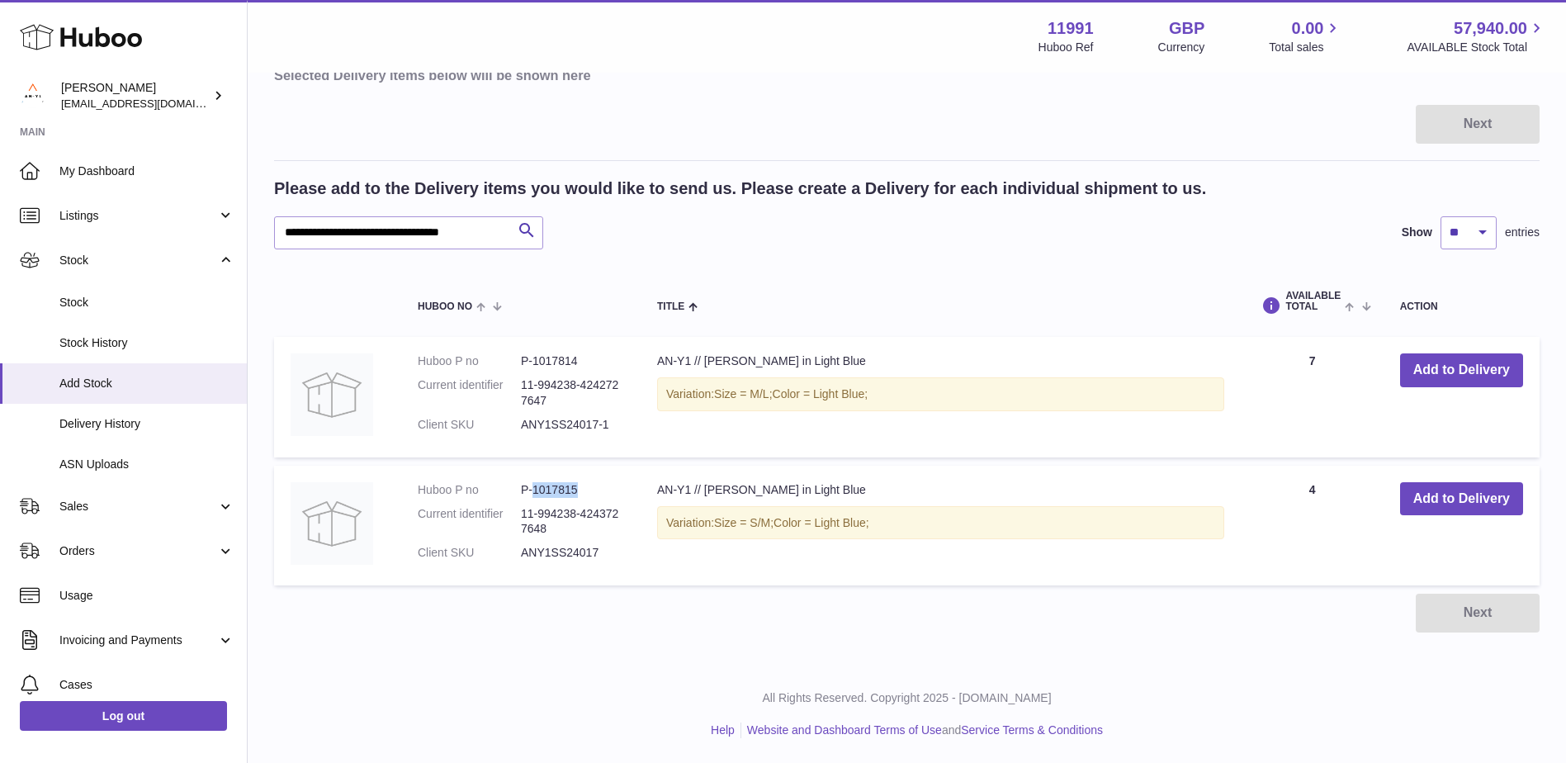
drag, startPoint x: 578, startPoint y: 485, endPoint x: 534, endPoint y: 487, distance: 43.8
click at [534, 487] on dd "P-1017815" at bounding box center [572, 490] width 103 height 16
copy dd "1017815"
click at [590, 365] on dd "P-1017814" at bounding box center [572, 361] width 103 height 16
drag, startPoint x: 579, startPoint y: 355, endPoint x: 535, endPoint y: 357, distance: 44.6
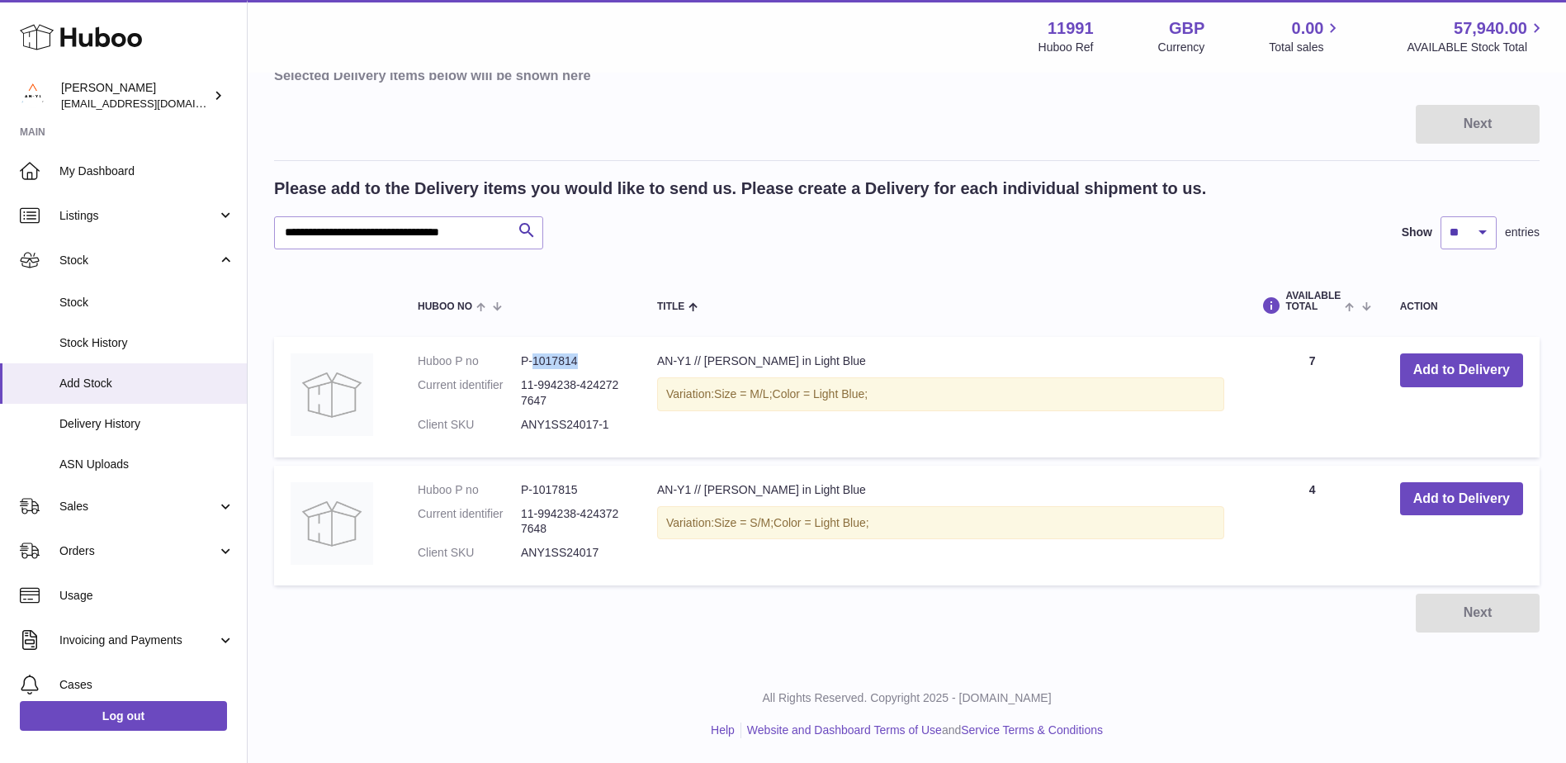
click at [535, 357] on dd "P-1017814" at bounding box center [572, 361] width 103 height 16
copy dd "1017814"
drag, startPoint x: 475, startPoint y: 239, endPoint x: 277, endPoint y: 241, distance: 198.1
click at [277, 241] on input "**********" at bounding box center [408, 232] width 269 height 33
paste input "text"
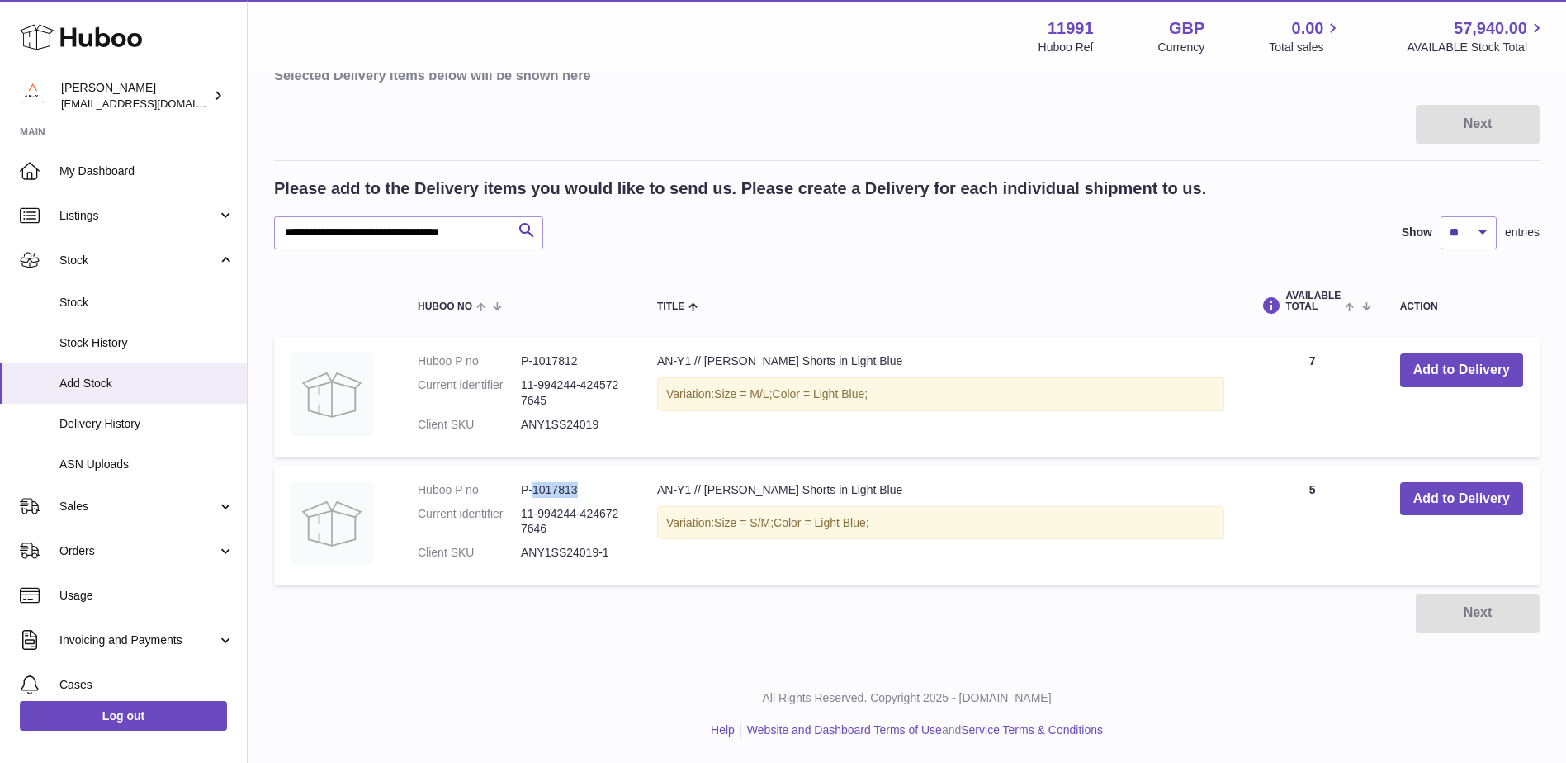
drag, startPoint x: 583, startPoint y: 488, endPoint x: 534, endPoint y: 482, distance: 49.0
click at [534, 482] on dd "P-1017813" at bounding box center [572, 490] width 103 height 16
click at [591, 367] on dd "P-1017812" at bounding box center [572, 361] width 103 height 16
drag, startPoint x: 590, startPoint y: 361, endPoint x: 534, endPoint y: 359, distance: 56.1
click at [534, 359] on dd "P-1017812" at bounding box center [572, 361] width 103 height 16
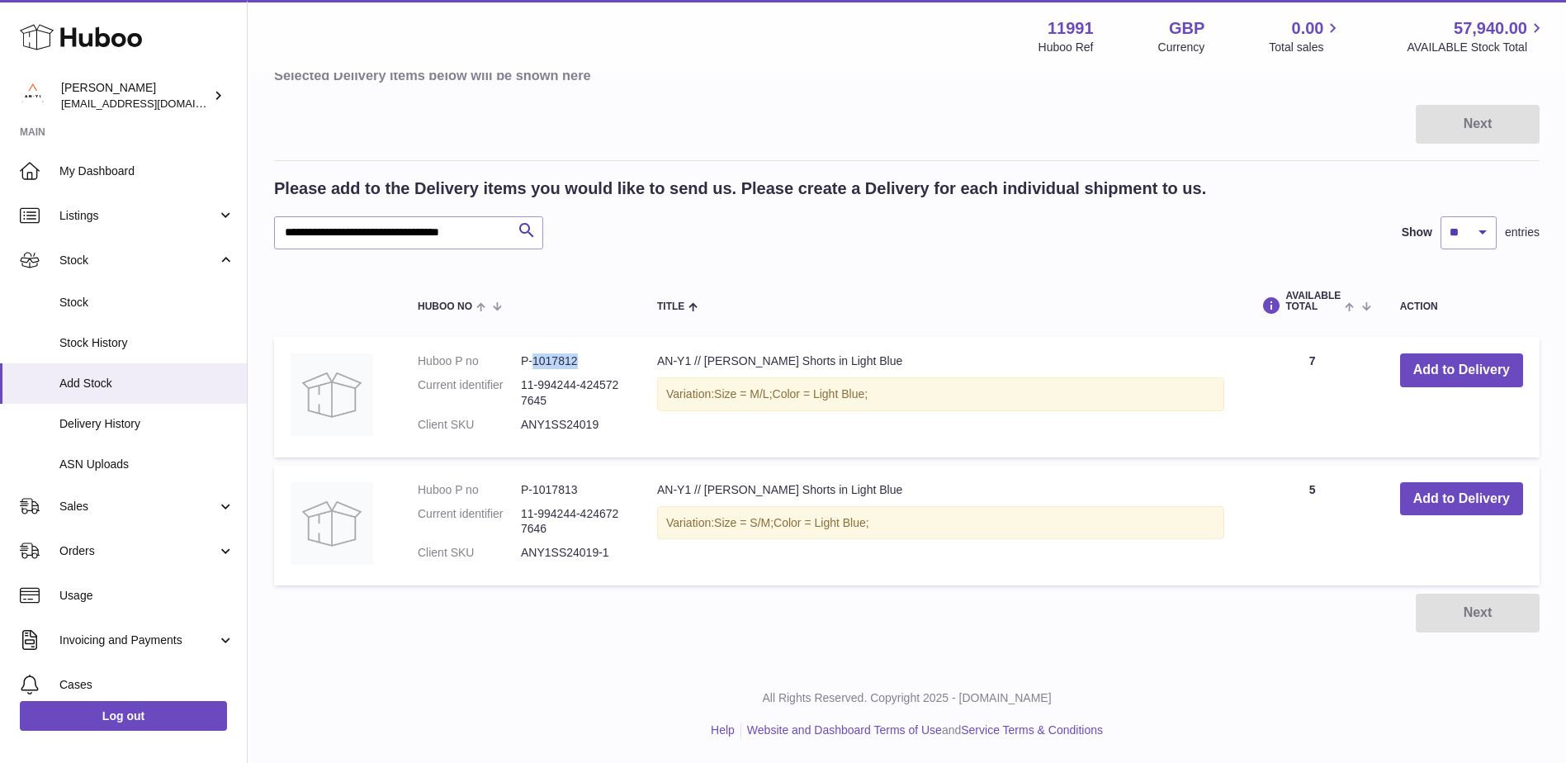
copy dd "1017812"
drag, startPoint x: 470, startPoint y: 237, endPoint x: 255, endPoint y: 243, distance: 215.5
click at [255, 243] on div "**********" at bounding box center [907, 273] width 1318 height 784
paste input "text"
drag, startPoint x: 582, startPoint y: 485, endPoint x: 532, endPoint y: 486, distance: 49.5
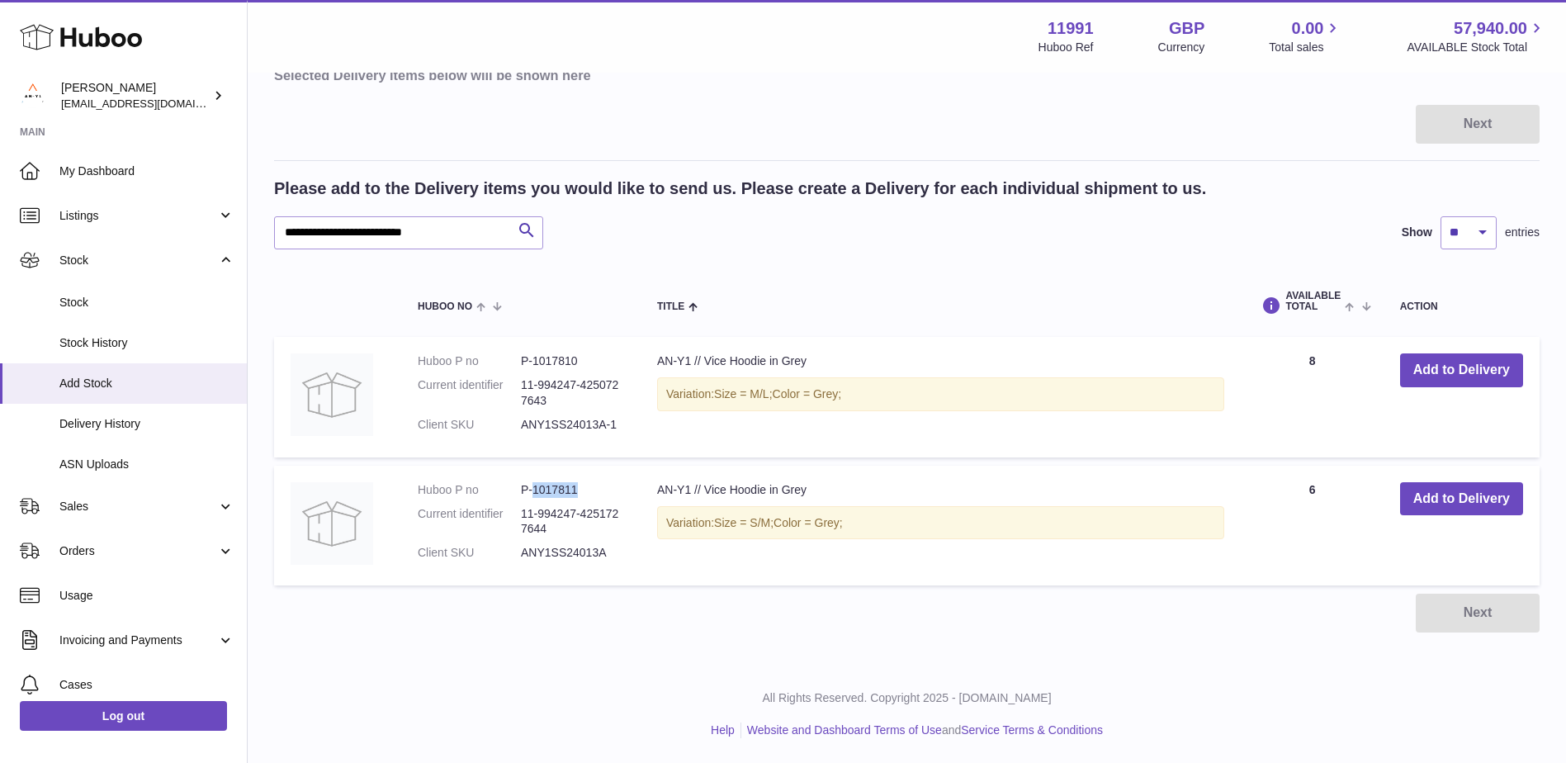
click at [532, 486] on dd "P-1017811" at bounding box center [572, 490] width 103 height 16
copy dd "1017811"
click at [588, 364] on dd "P-1017810" at bounding box center [572, 361] width 103 height 16
drag, startPoint x: 587, startPoint y: 359, endPoint x: 535, endPoint y: 361, distance: 52.0
click at [535, 361] on dd "P-1017810" at bounding box center [572, 361] width 103 height 16
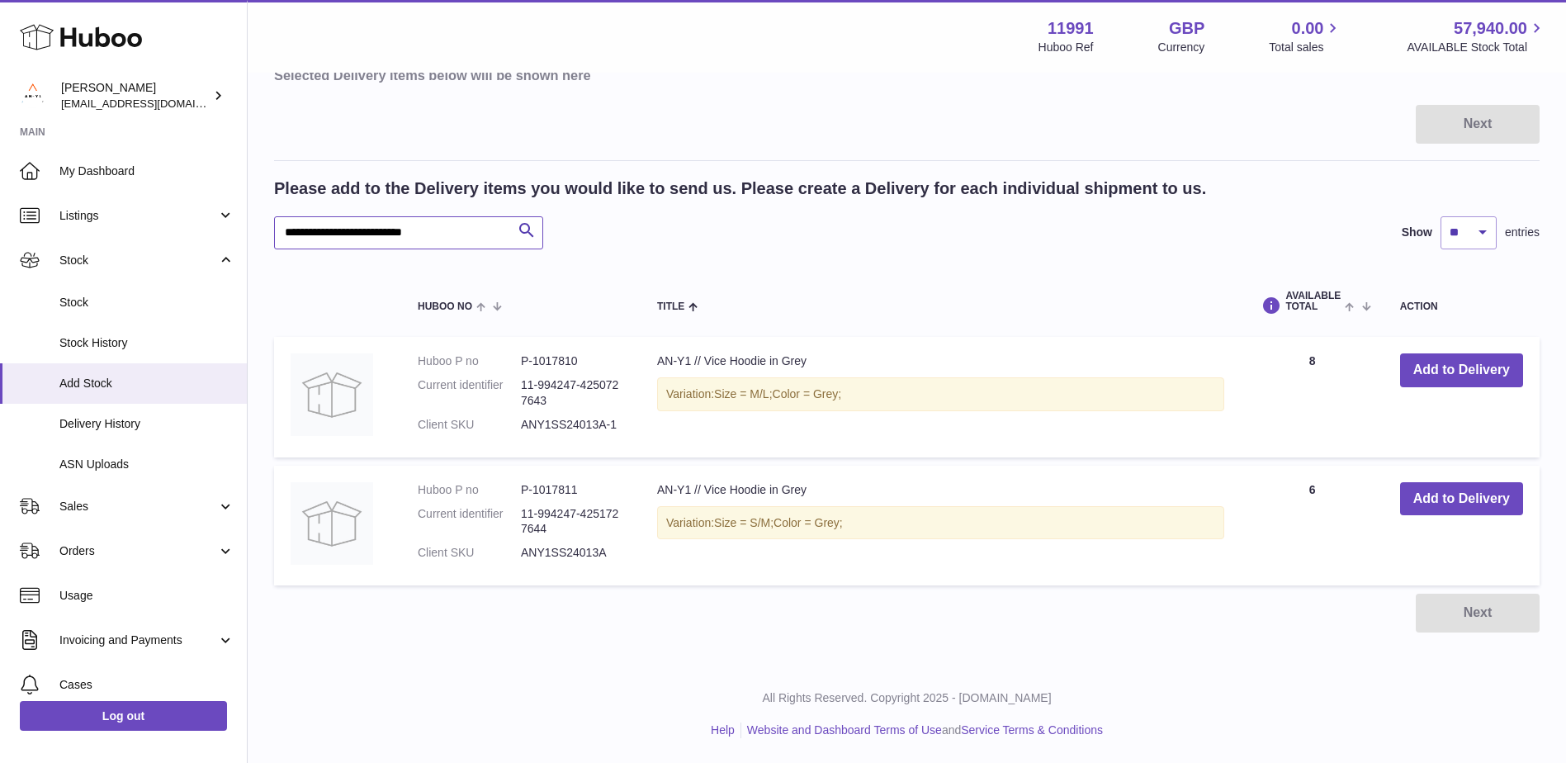
drag, startPoint x: 456, startPoint y: 237, endPoint x: 287, endPoint y: 242, distance: 169.3
click at [287, 242] on input "**********" at bounding box center [408, 232] width 269 height 33
paste input "text"
type input "**********"
drag, startPoint x: 578, startPoint y: 486, endPoint x: 535, endPoint y: 489, distance: 43.0
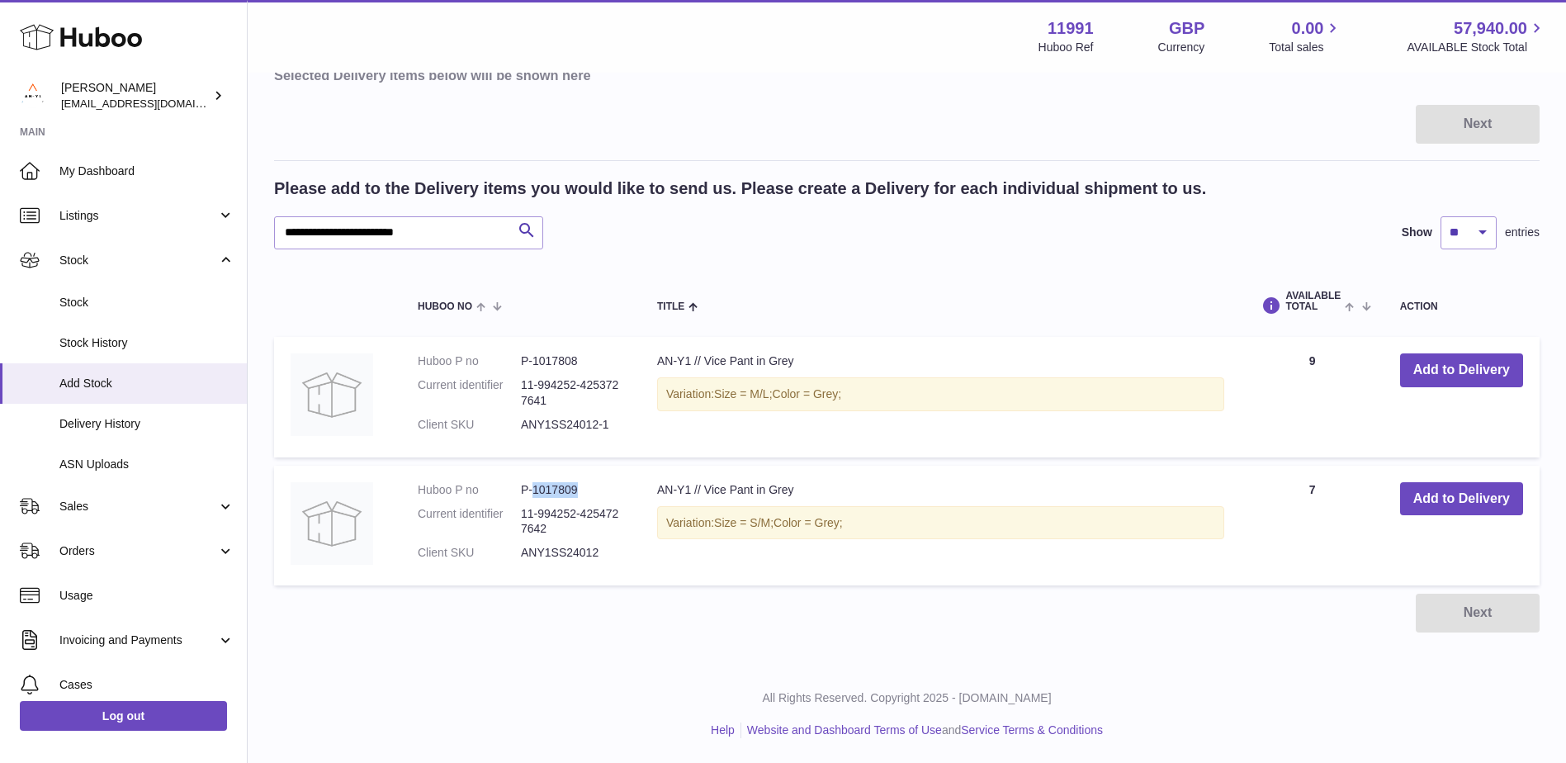
click at [535, 489] on dd "P-1017809" at bounding box center [572, 490] width 103 height 16
click at [573, 359] on dd "P-1017808" at bounding box center [572, 361] width 103 height 16
drag, startPoint x: 577, startPoint y: 359, endPoint x: 534, endPoint y: 364, distance: 43.2
click at [534, 364] on dd "P-1017808" at bounding box center [572, 361] width 103 height 16
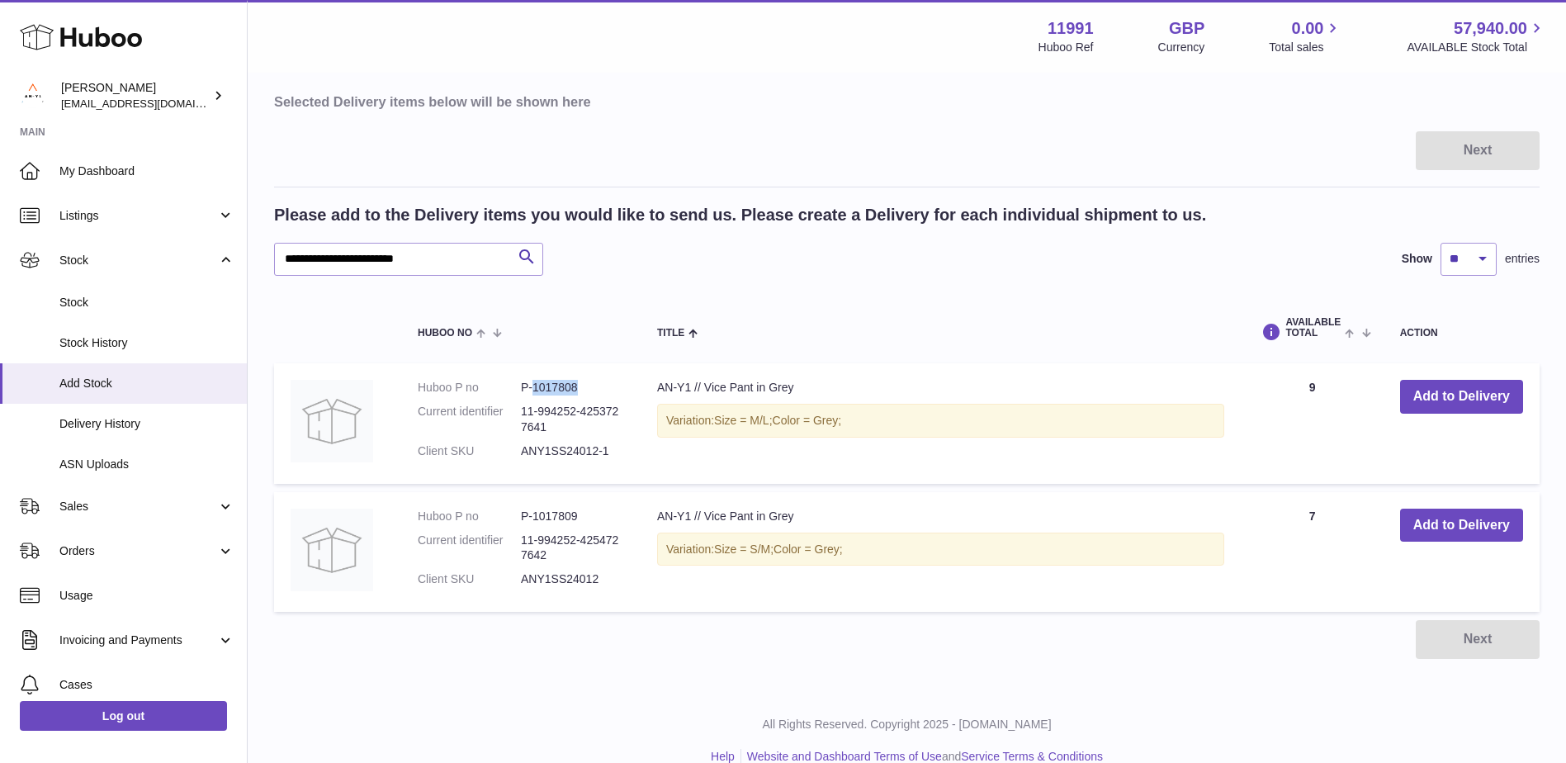
scroll to position [193, 0]
